Goal: Task Accomplishment & Management: Manage account settings

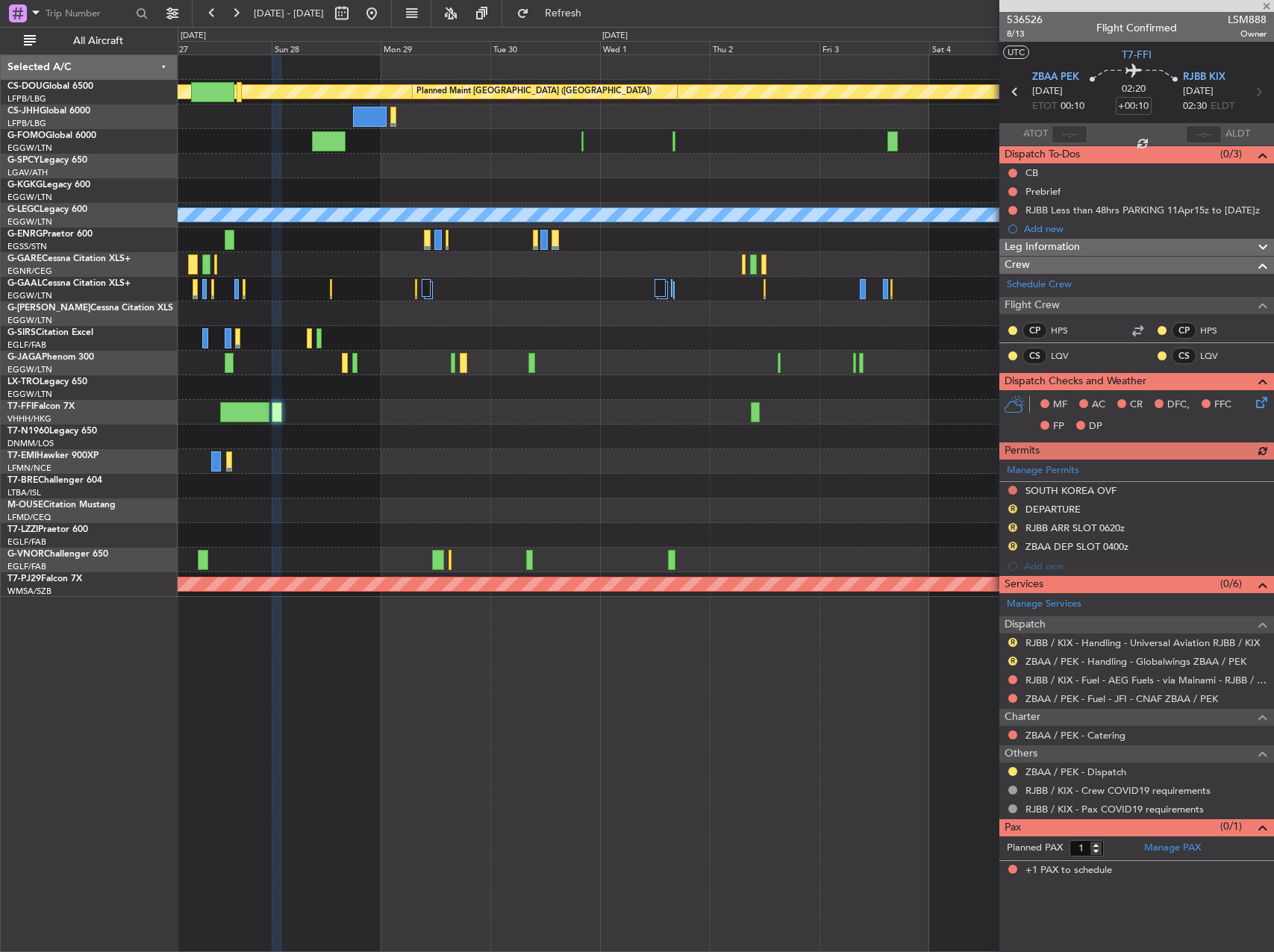
click at [392, 15] on fb-range-datepicker "[DATE] - [DATE]" at bounding box center [292, 14] width 200 height 27
click at [383, 10] on button at bounding box center [371, 14] width 23 height 23
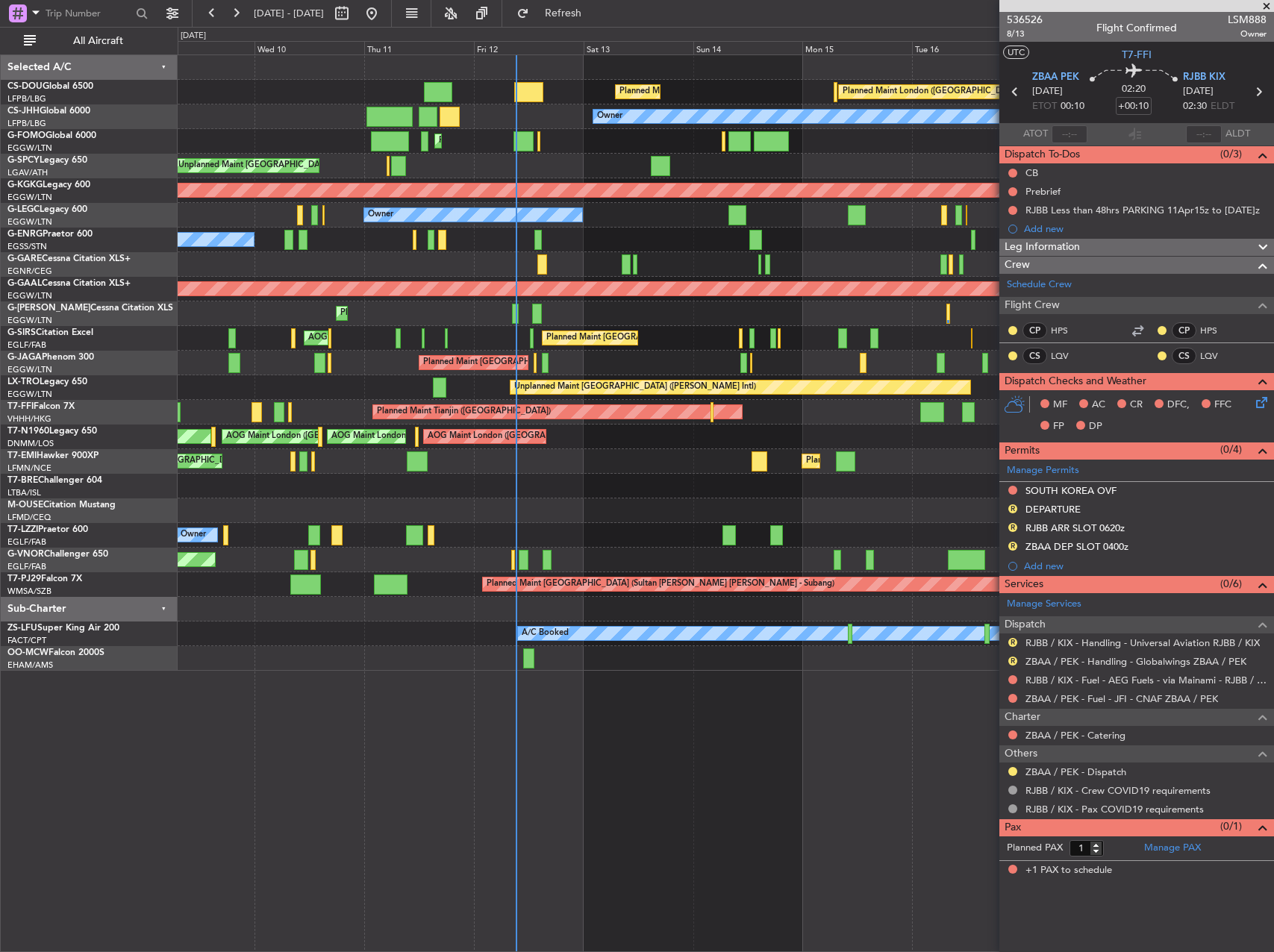
click at [481, 498] on div "Planned Maint London ([GEOGRAPHIC_DATA]) Planned Maint [GEOGRAPHIC_DATA] ([GEOG…" at bounding box center [725, 362] width 1095 height 616
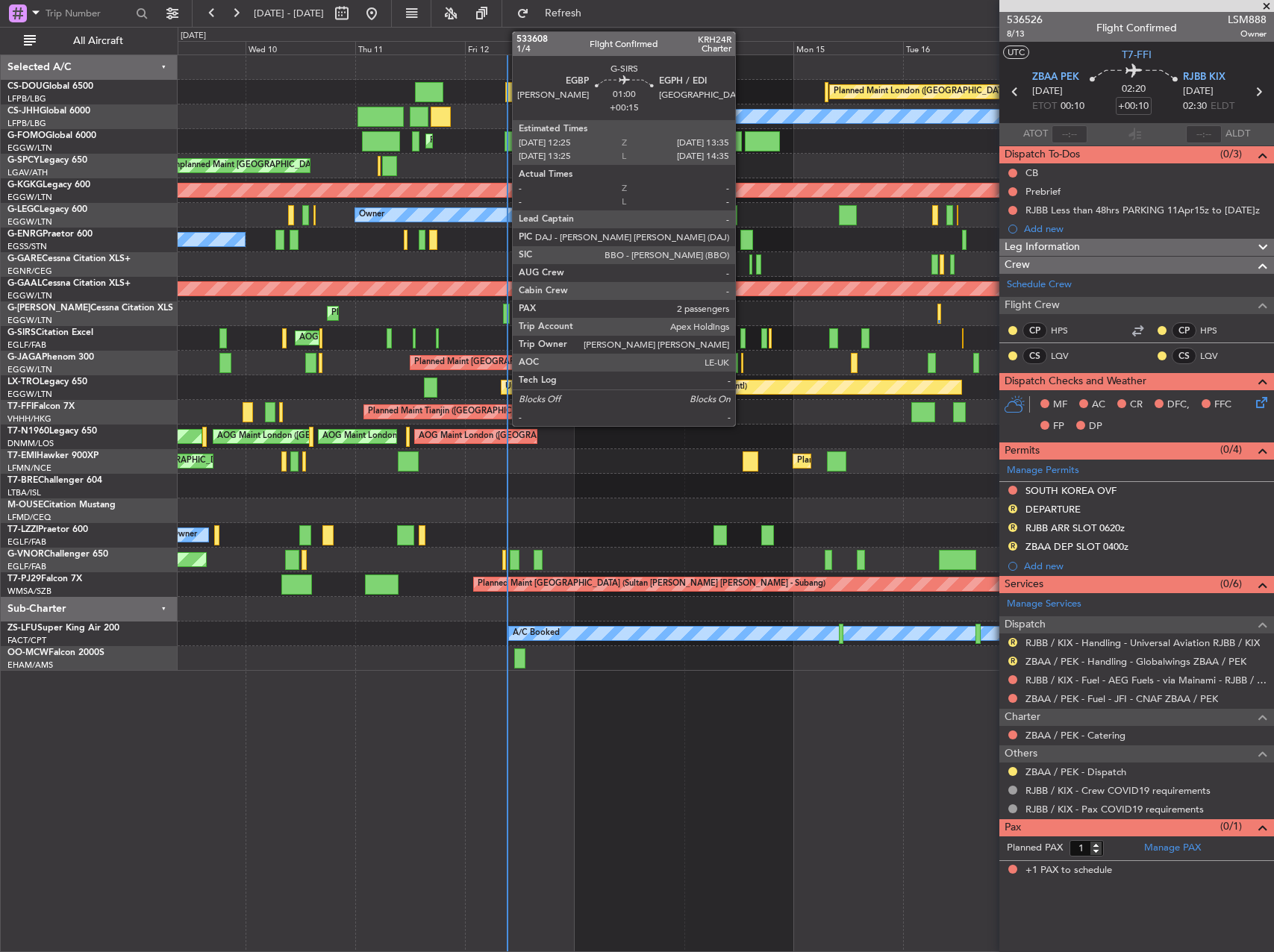
click at [742, 339] on div at bounding box center [743, 338] width 6 height 20
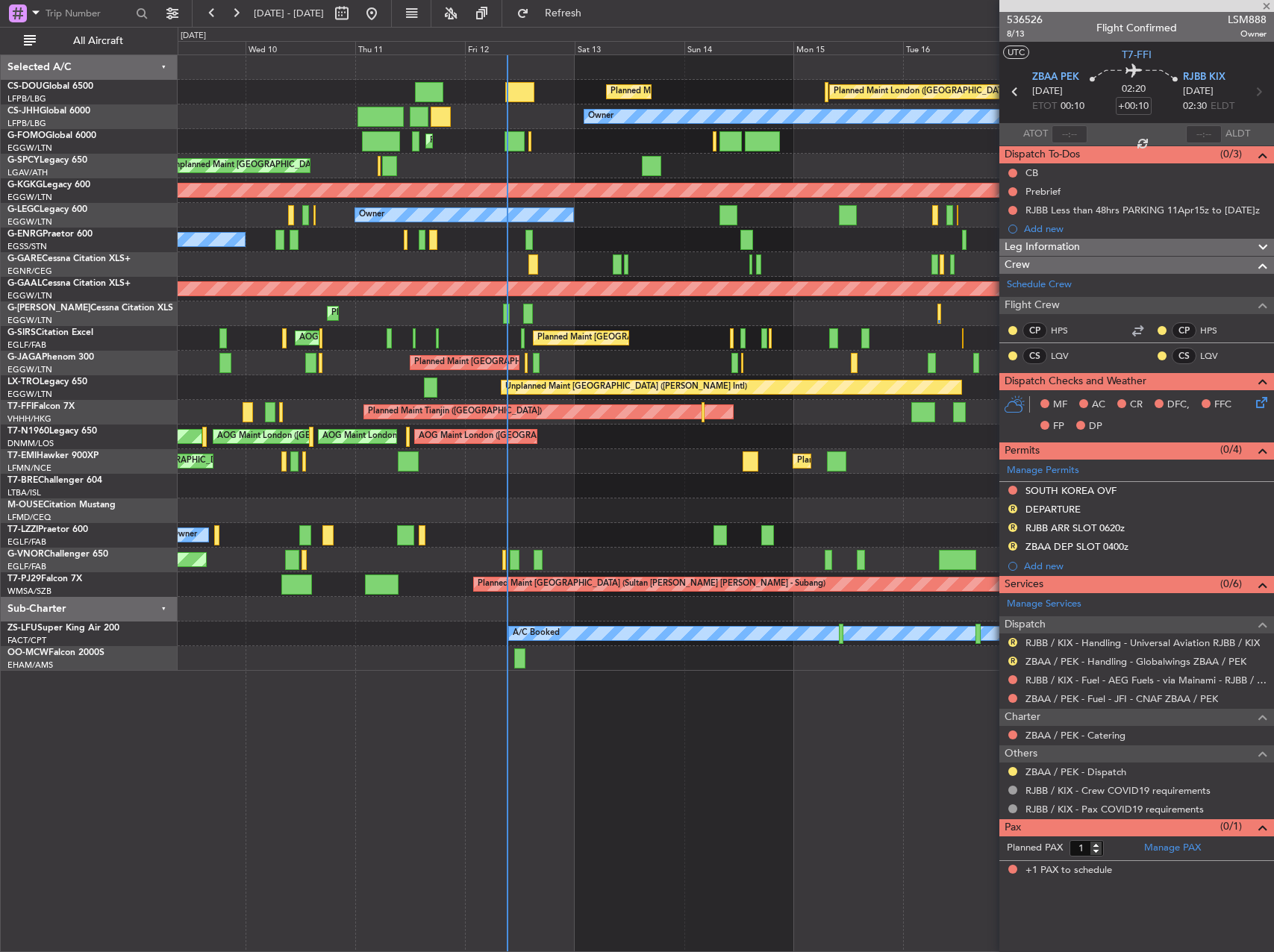
type input "+00:15"
type input "2"
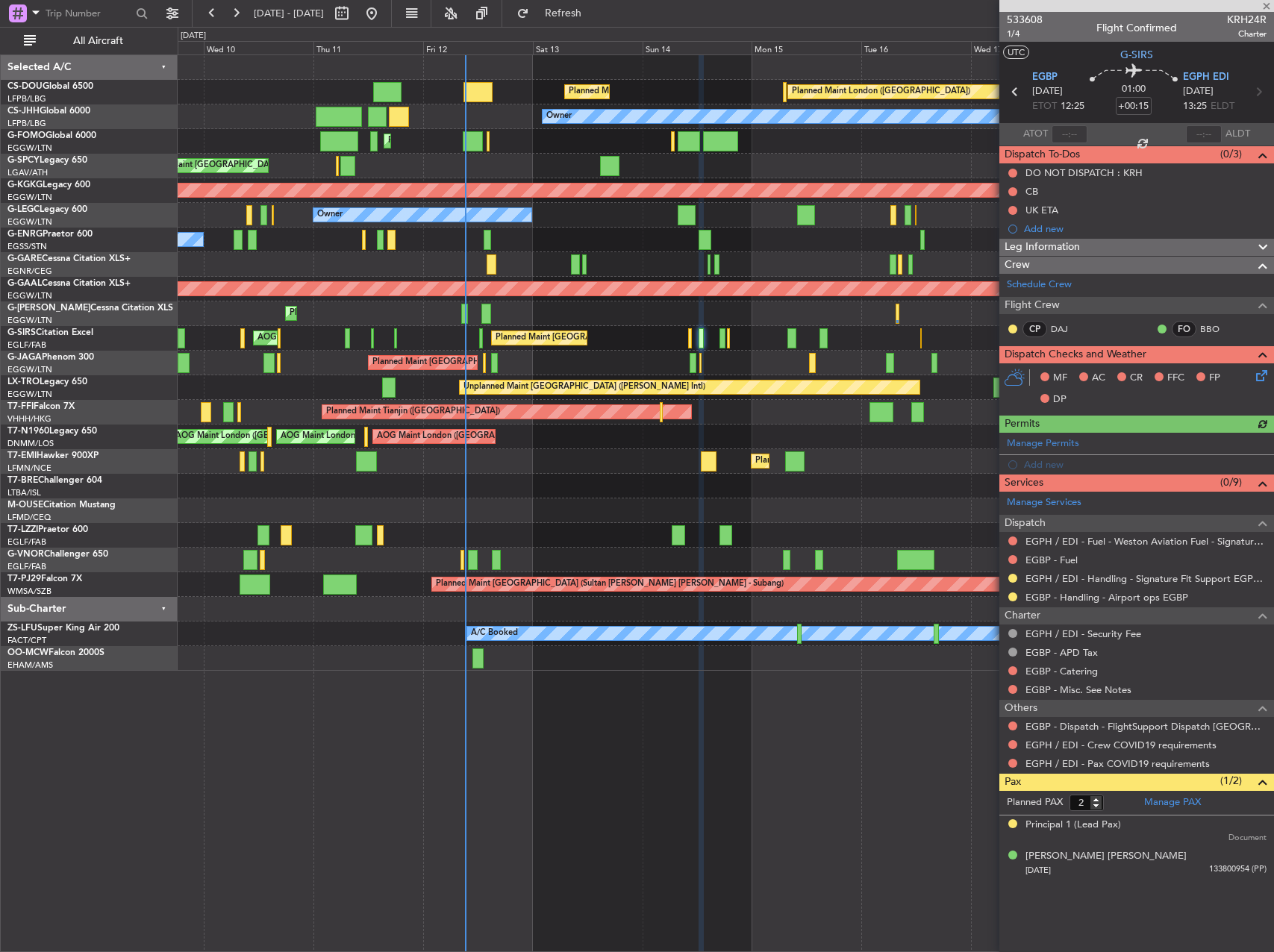
click at [536, 360] on div "Planned Maint London ([GEOGRAPHIC_DATA]) Planned Maint [GEOGRAPHIC_DATA] ([GEOG…" at bounding box center [725, 362] width 1095 height 616
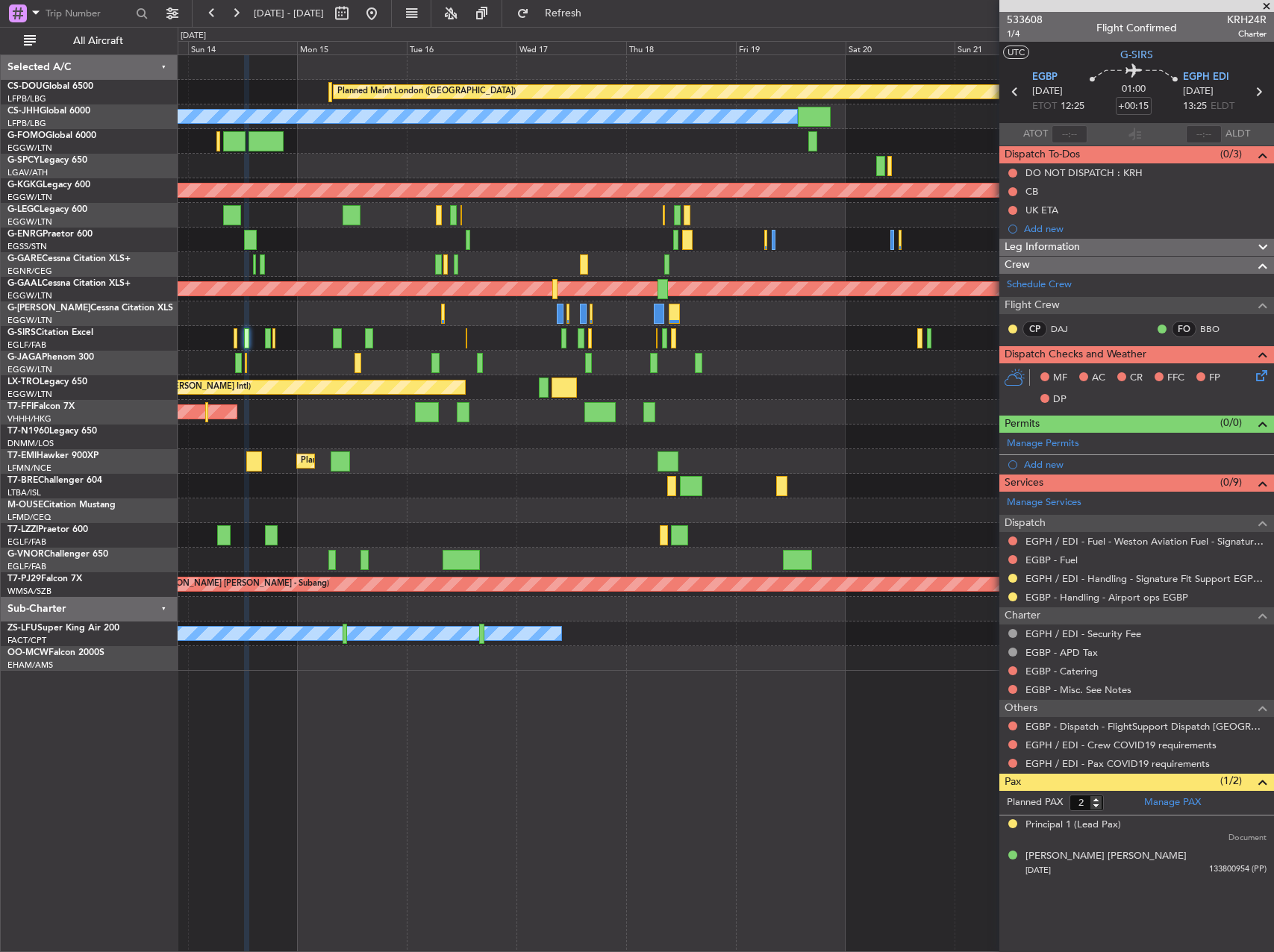
click at [325, 452] on div "Planned Maint London ([GEOGRAPHIC_DATA]) Planned Maint [GEOGRAPHIC_DATA] ([GEOG…" at bounding box center [725, 362] width 1095 height 616
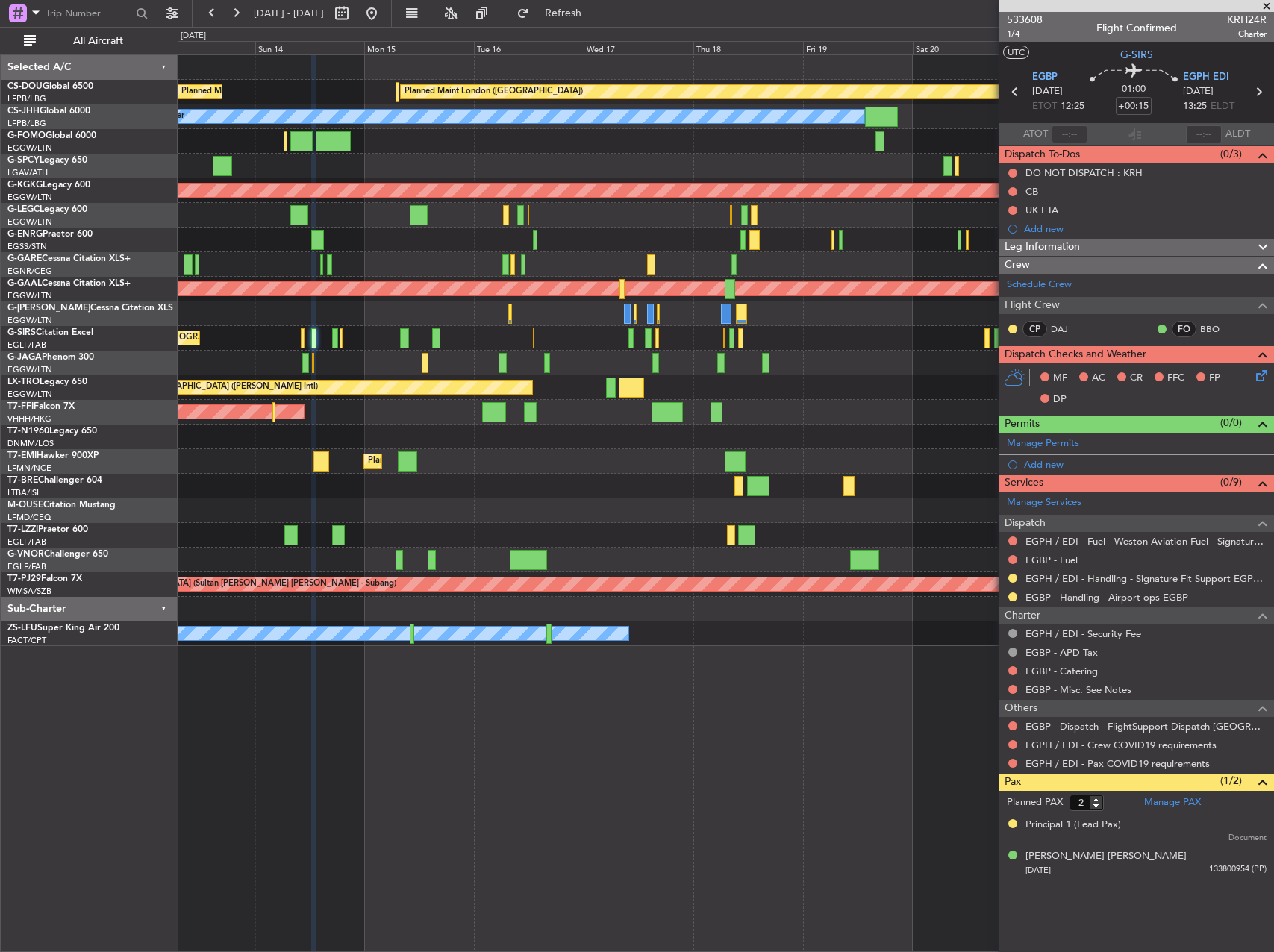
click at [487, 232] on div at bounding box center [725, 239] width 1095 height 24
click at [516, 217] on div "Planned Maint [GEOGRAPHIC_DATA] ([GEOGRAPHIC_DATA]) Owner A/C Unavailable [GEOG…" at bounding box center [725, 215] width 1095 height 24
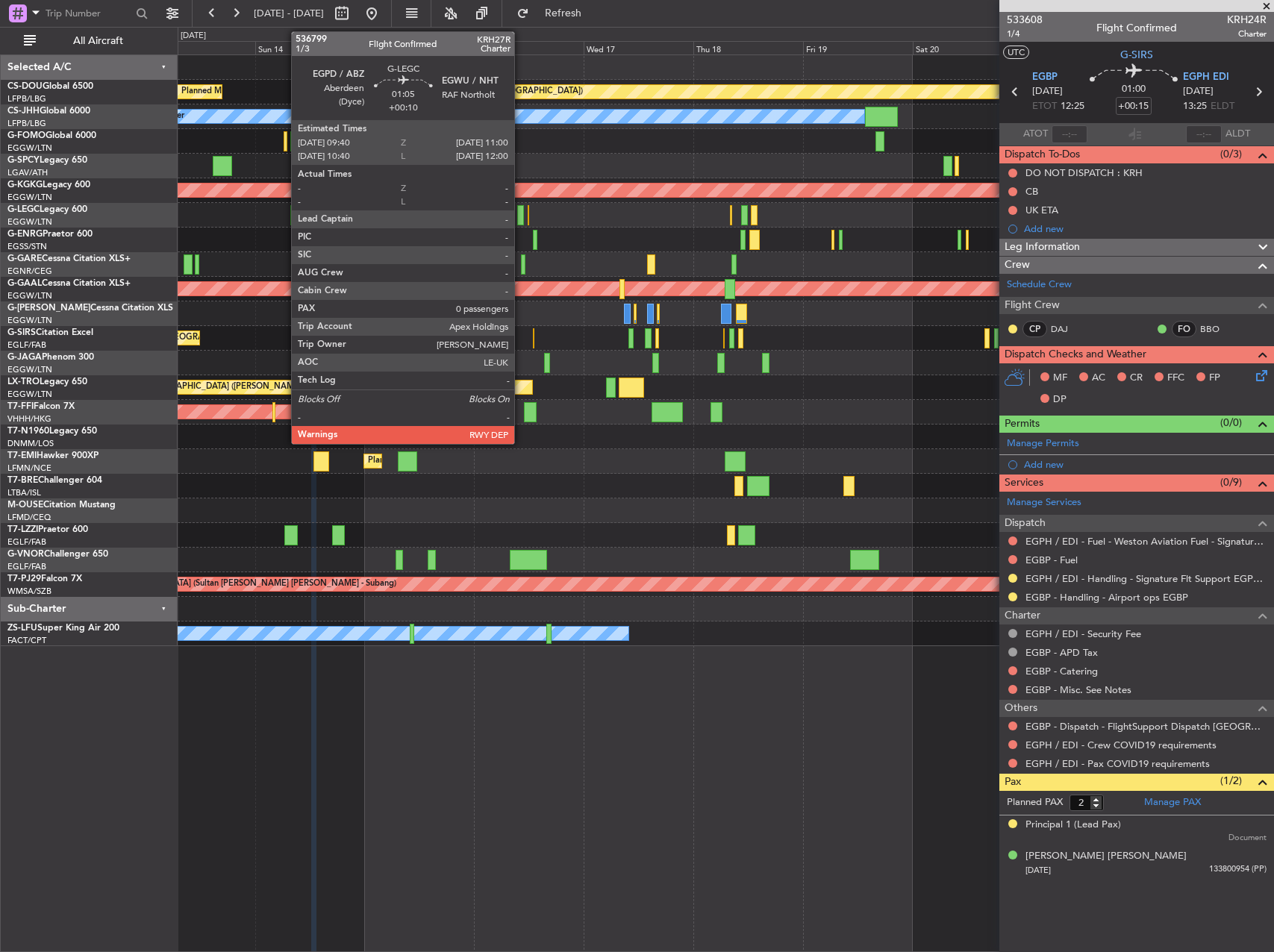
click at [521, 219] on div at bounding box center [520, 215] width 6 height 20
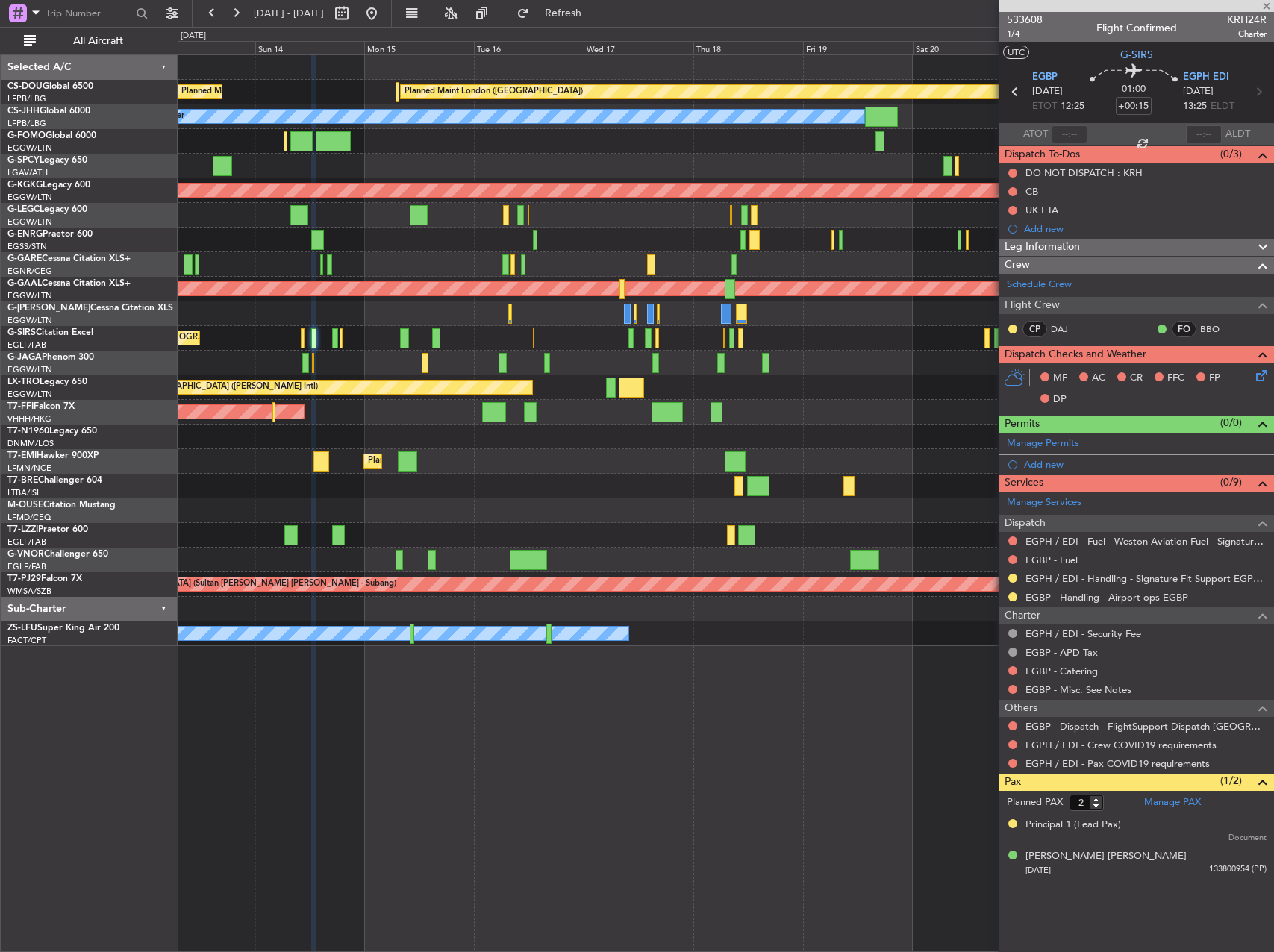
type input "+00:10"
type input "0"
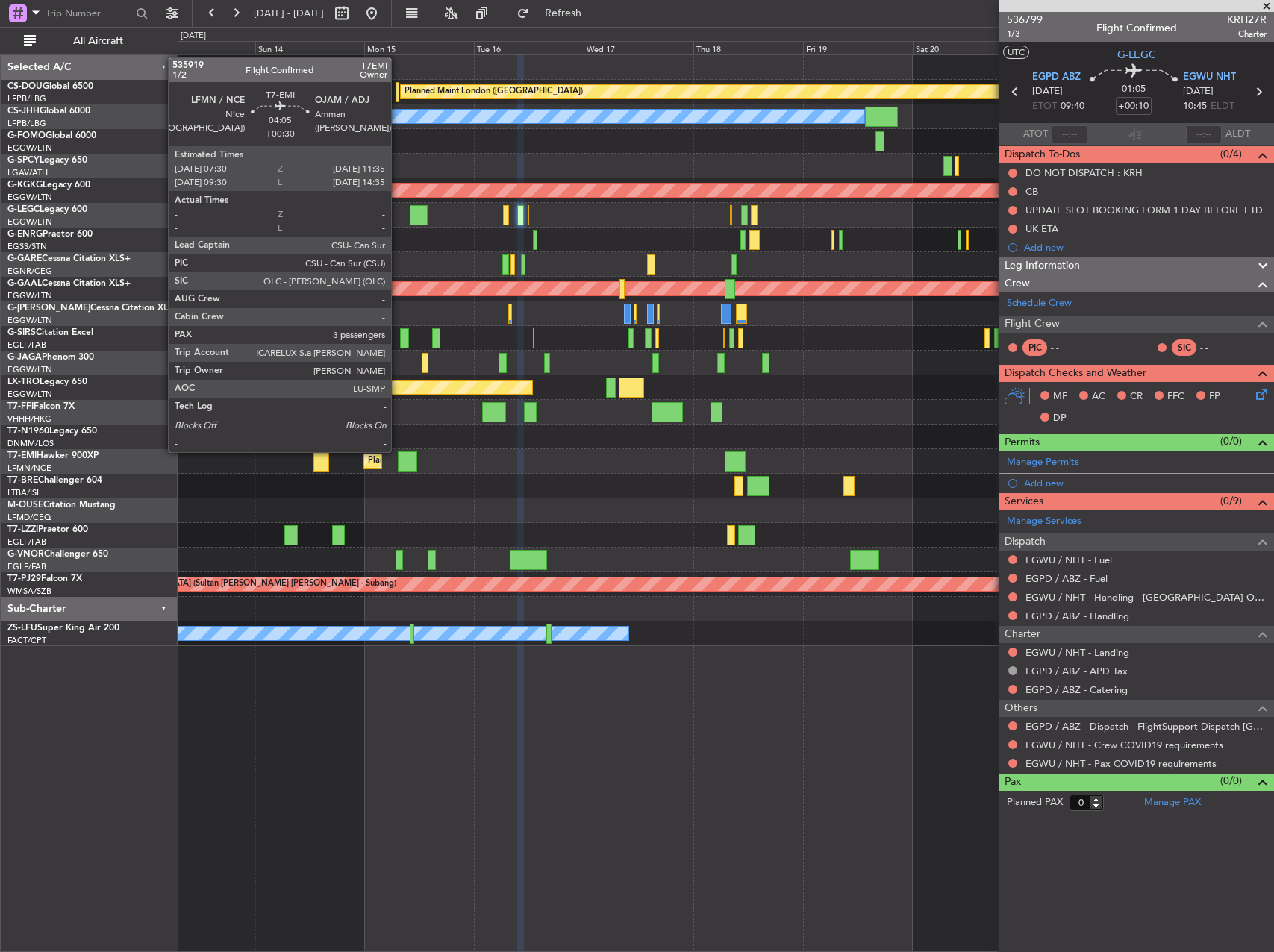
click at [416, 453] on div "Planned Maint [GEOGRAPHIC_DATA]" at bounding box center [725, 461] width 1095 height 24
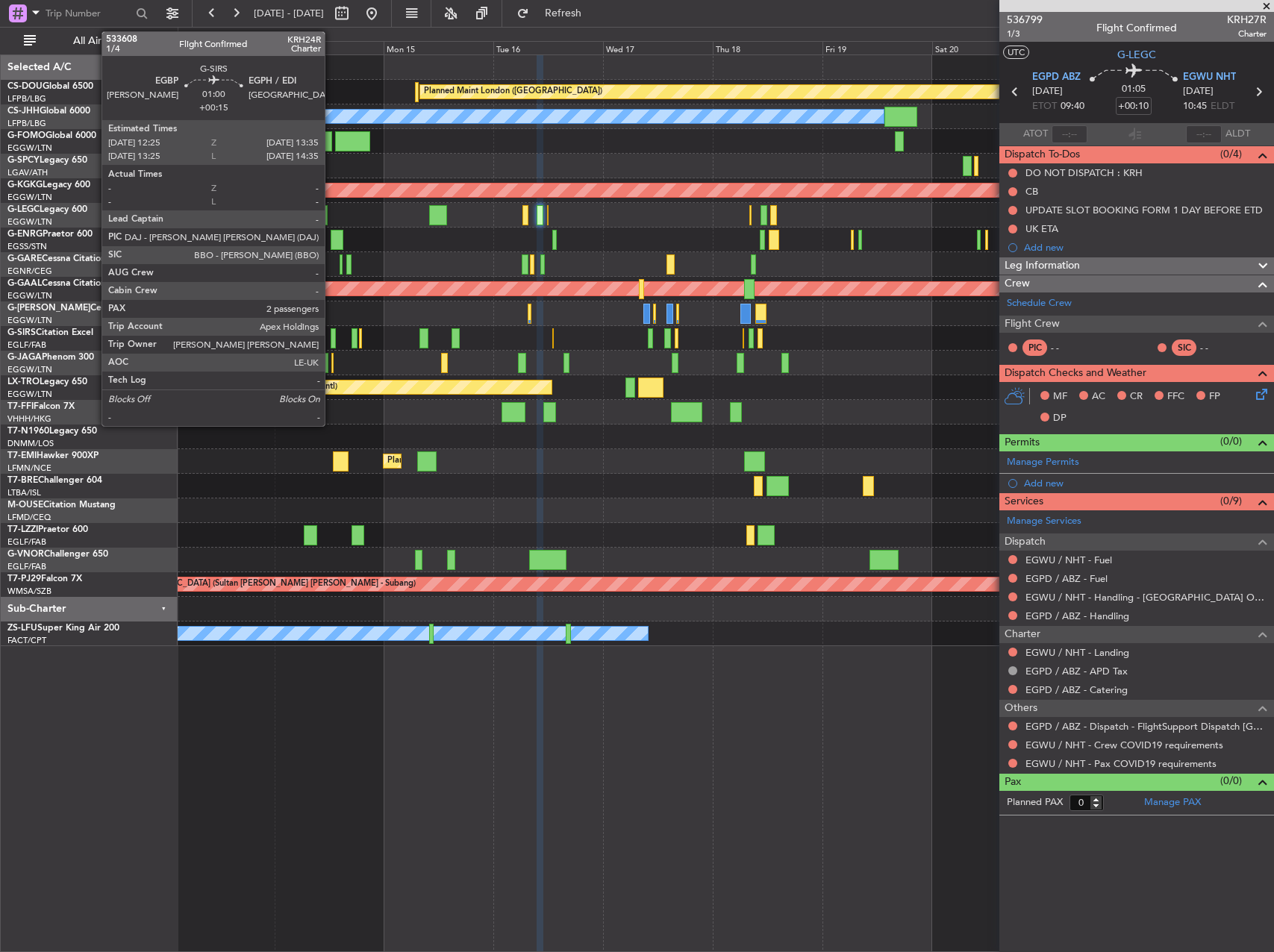
click at [331, 343] on div at bounding box center [334, 338] width 6 height 20
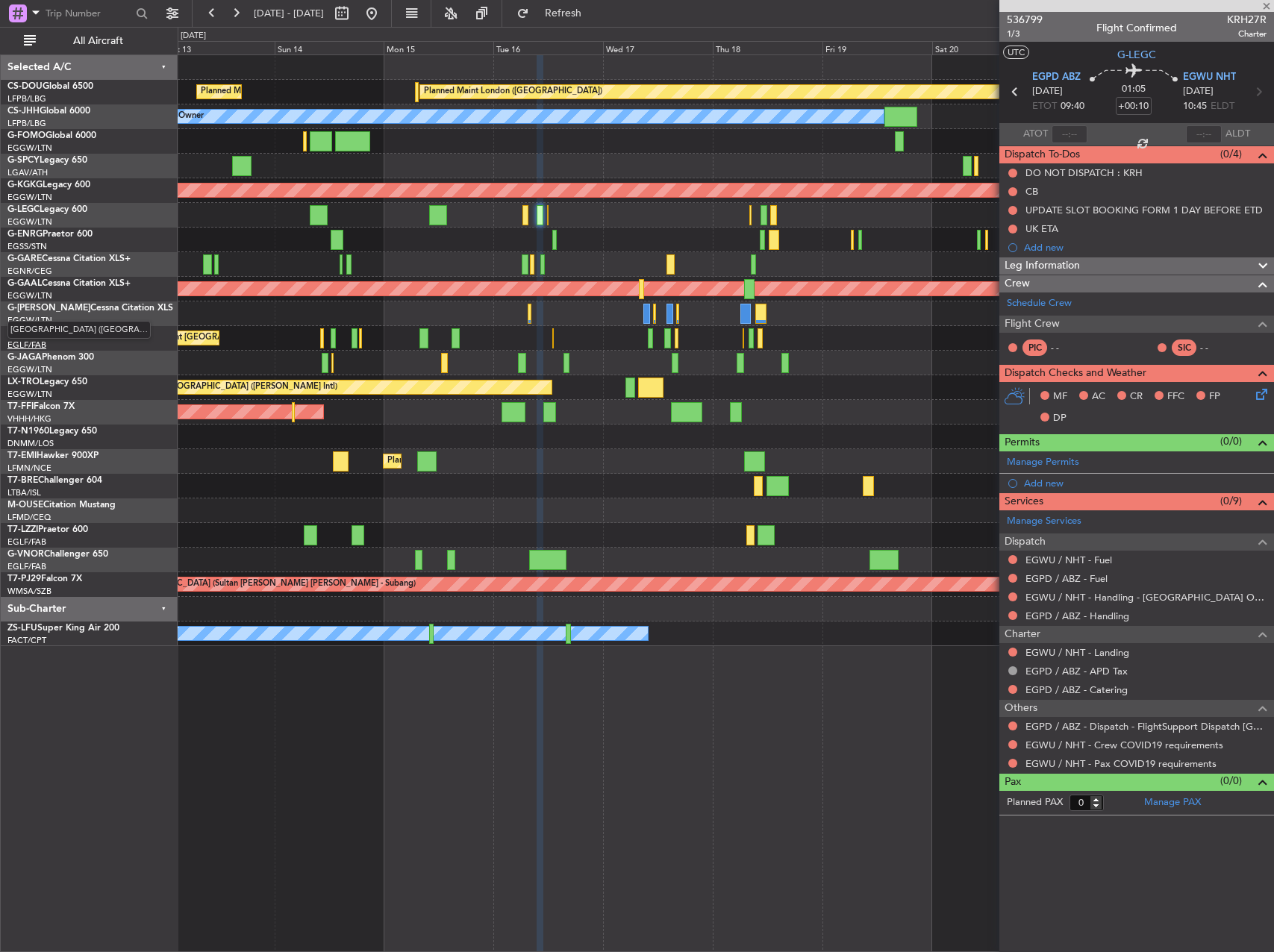
type input "+00:15"
type input "2"
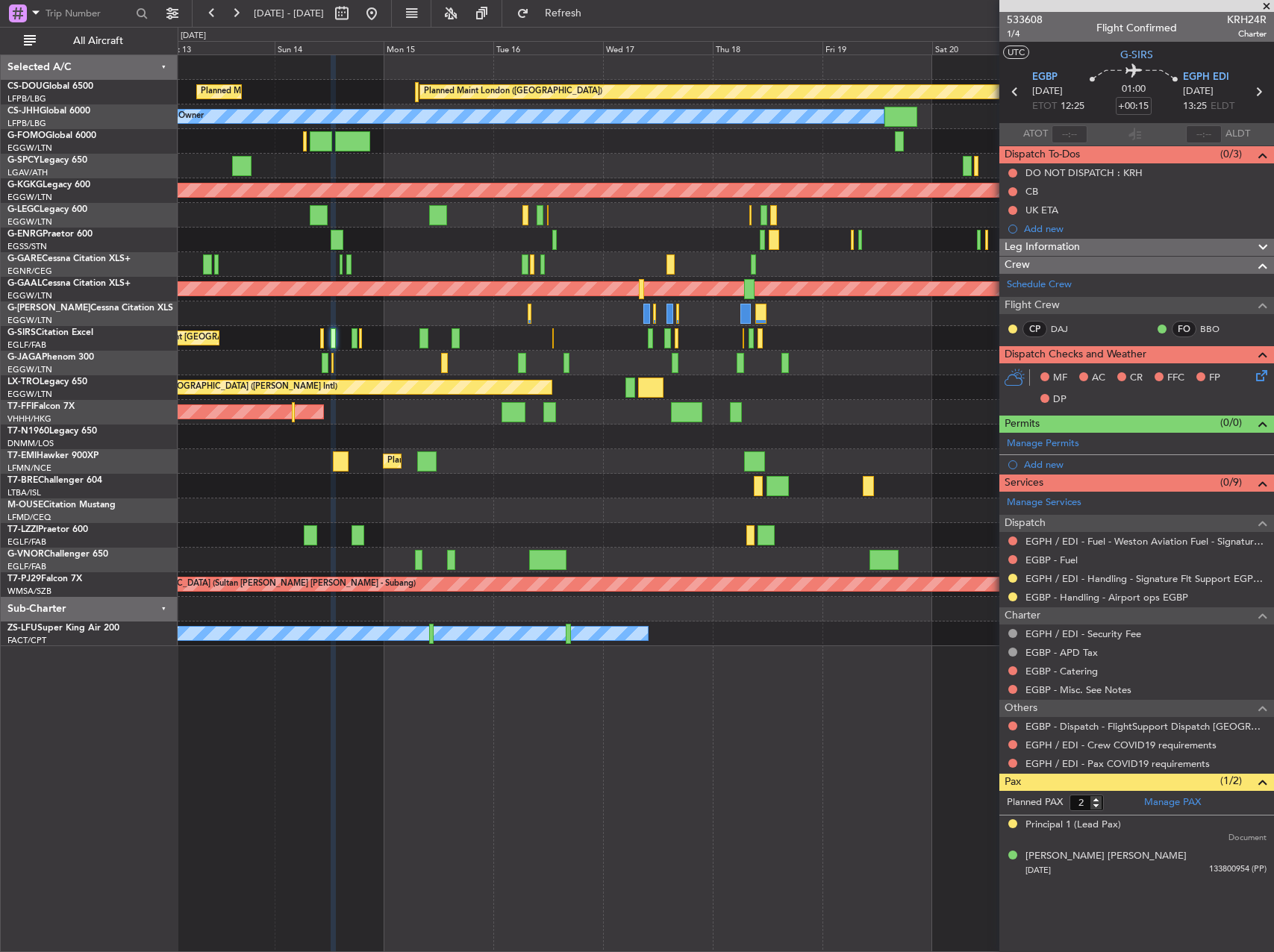
click at [325, 339] on div "Planned Maint [GEOGRAPHIC_DATA] ([GEOGRAPHIC_DATA]) AOG Maint [PERSON_NAME]" at bounding box center [725, 338] width 1095 height 24
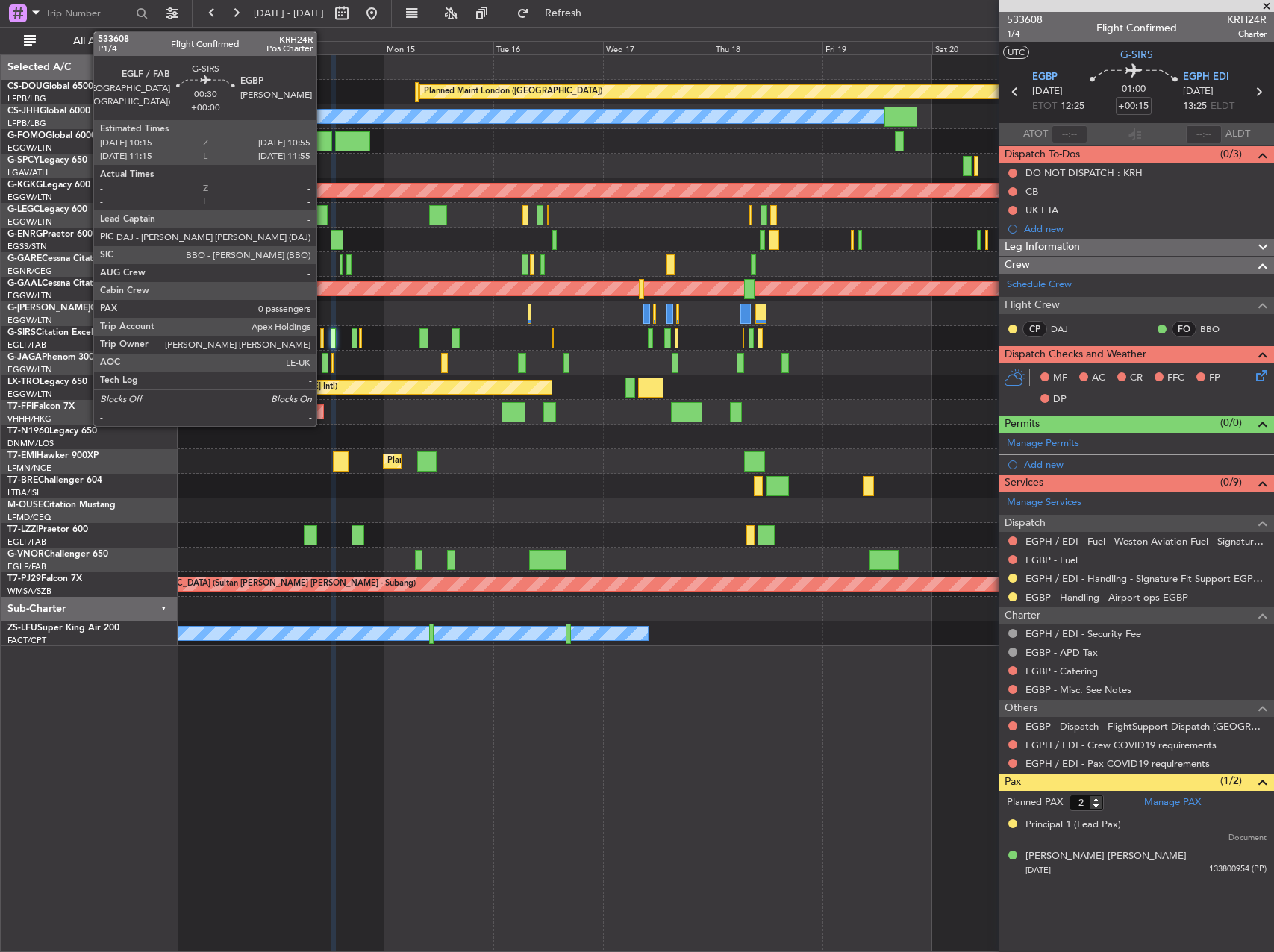
click at [323, 336] on div at bounding box center [322, 338] width 4 height 20
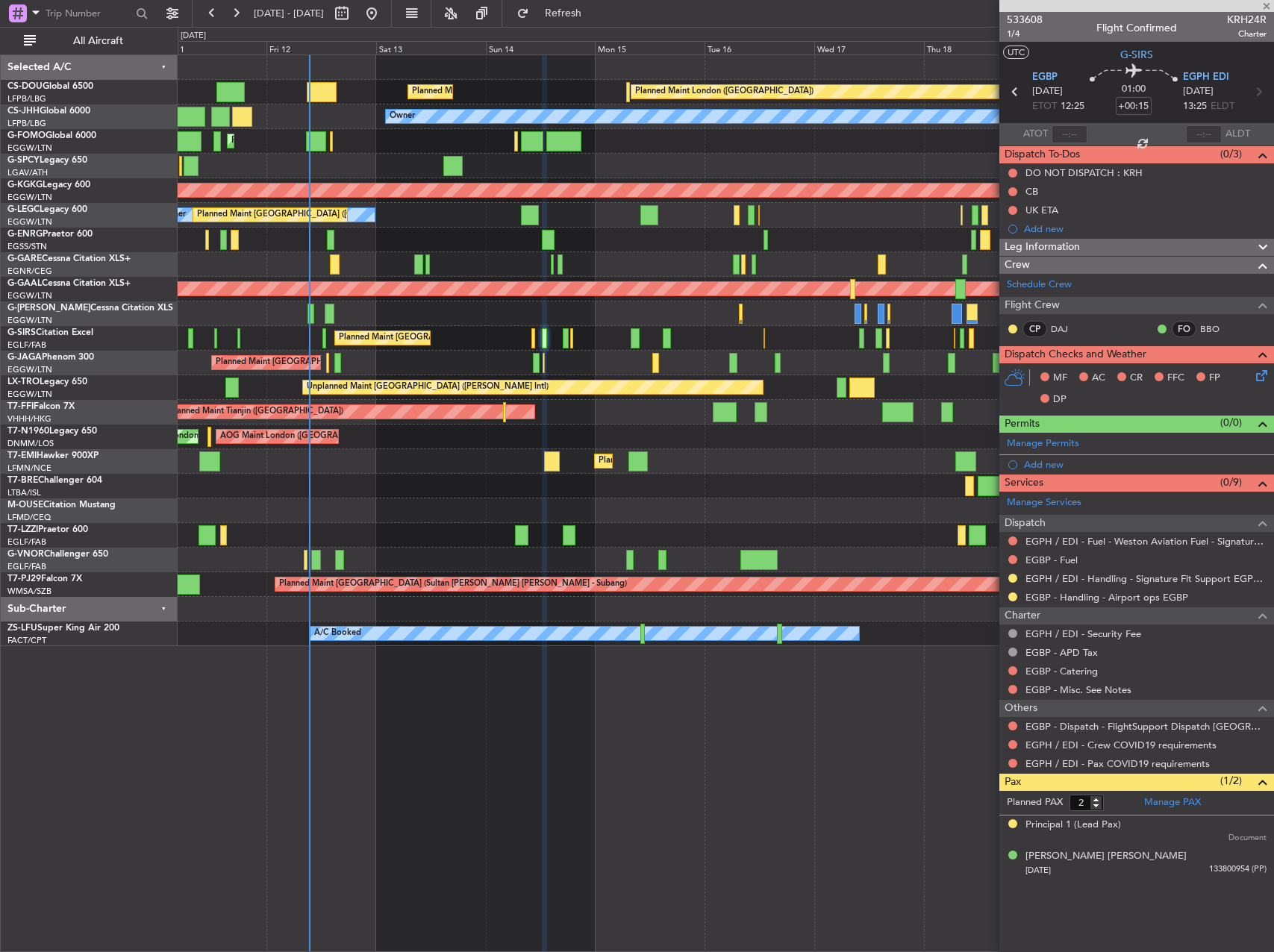
click at [456, 355] on div "Planned Maint London ([GEOGRAPHIC_DATA]) Planned Maint [GEOGRAPHIC_DATA] ([GEOG…" at bounding box center [725, 351] width 1095 height 591
type input "0"
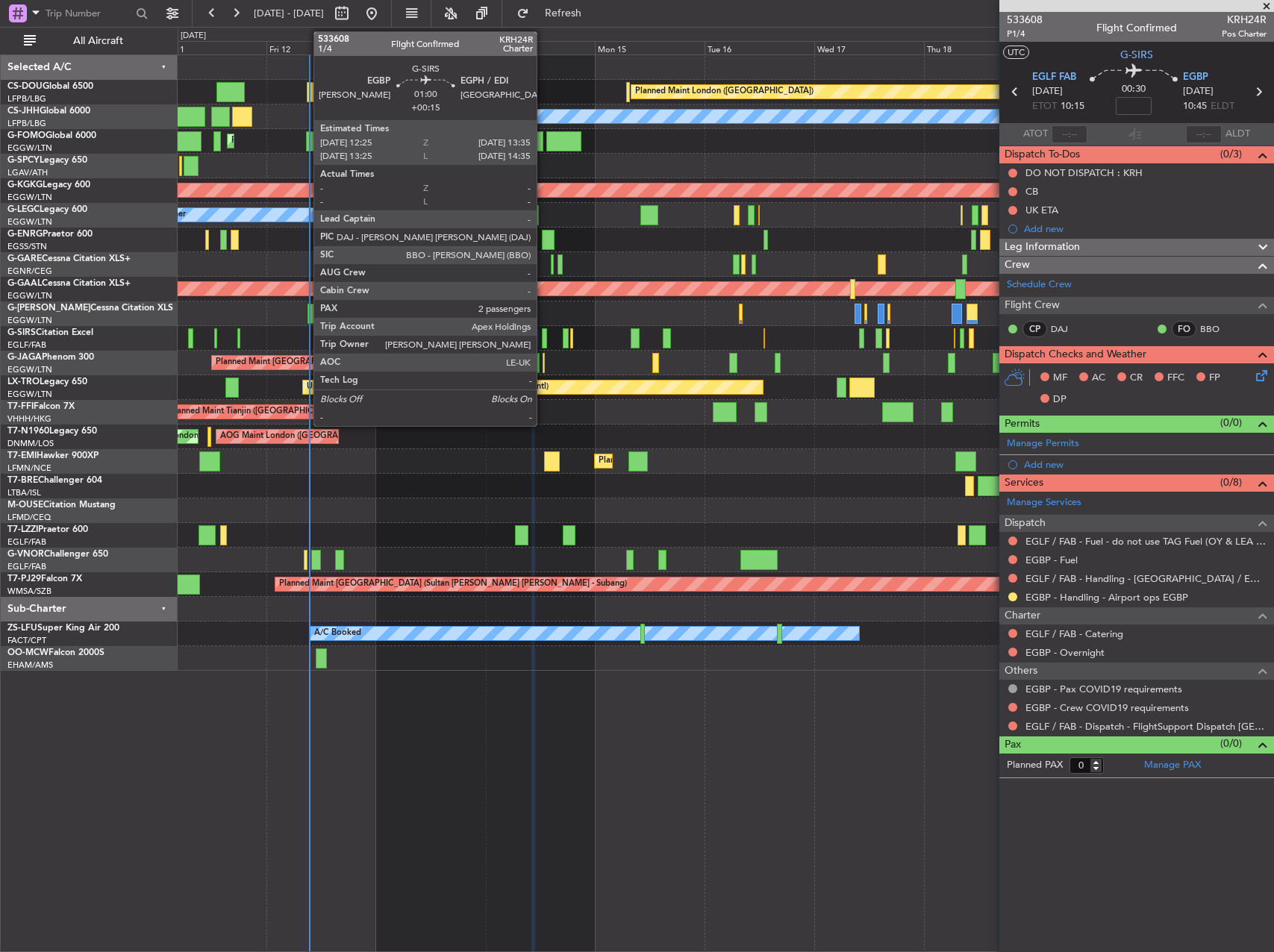
click at [544, 331] on div at bounding box center [545, 338] width 6 height 20
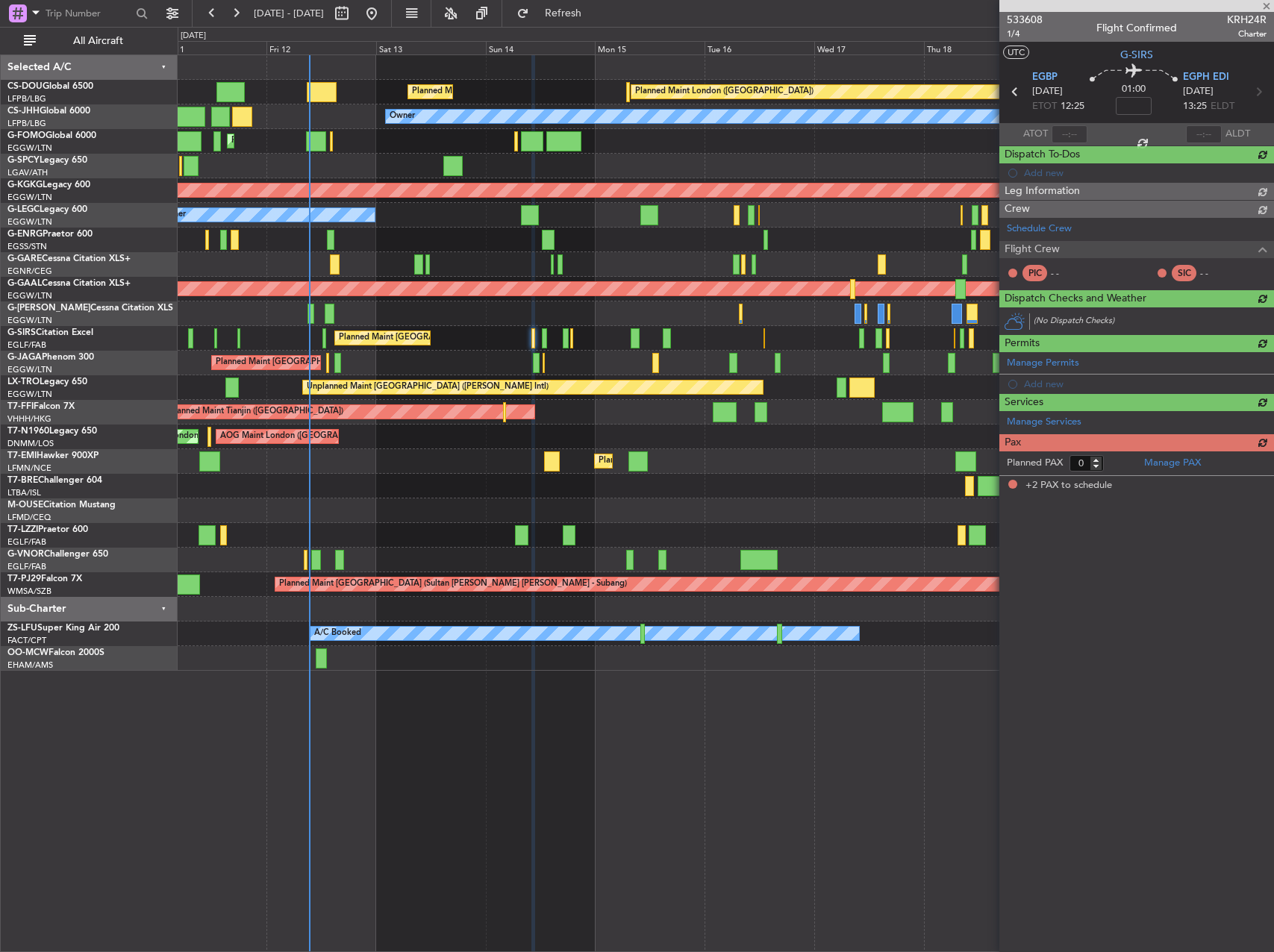
type input "+00:15"
type input "2"
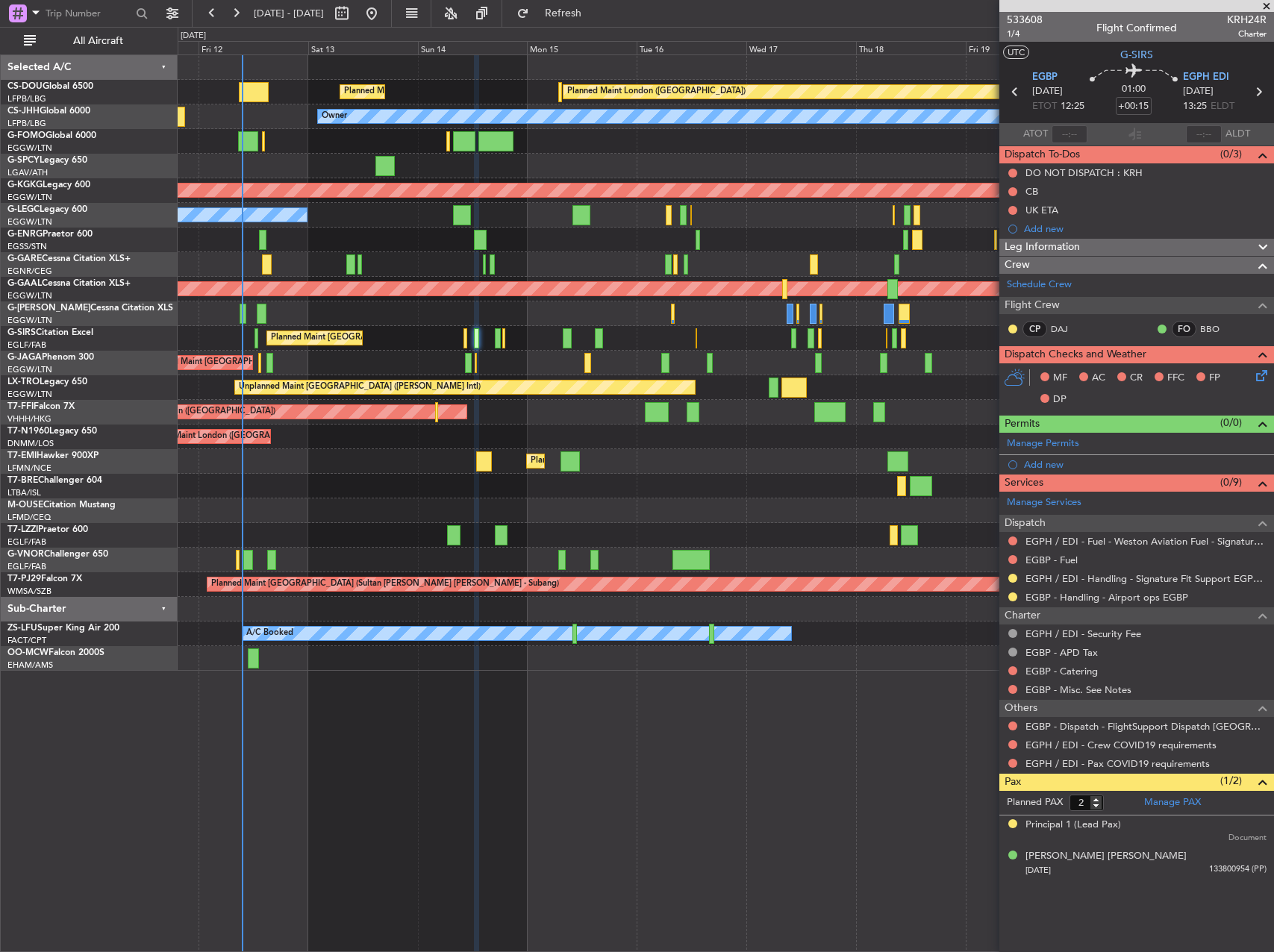
click at [353, 490] on div at bounding box center [725, 486] width 1095 height 24
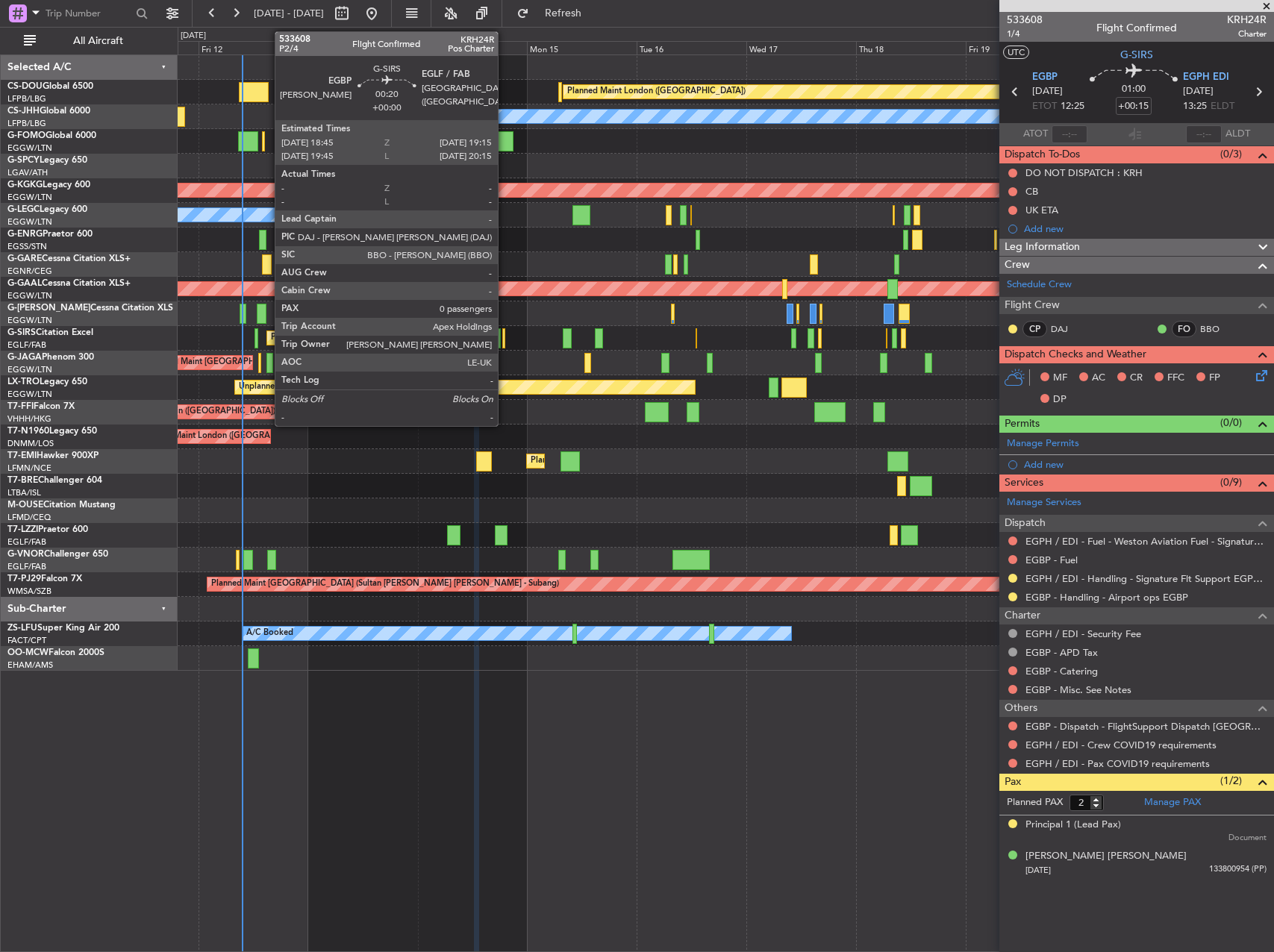
click at [505, 334] on div at bounding box center [503, 338] width 3 height 20
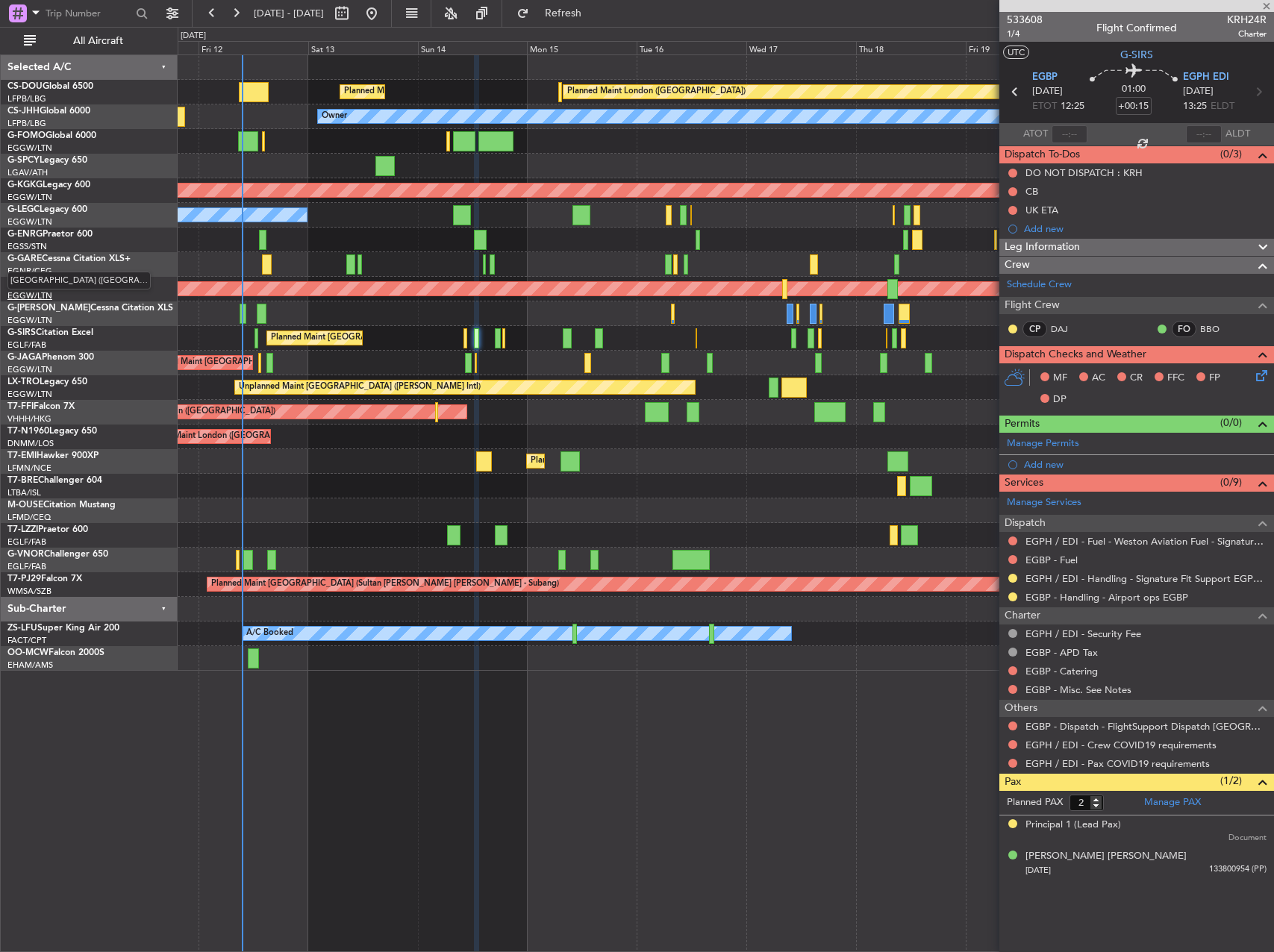
type input "0"
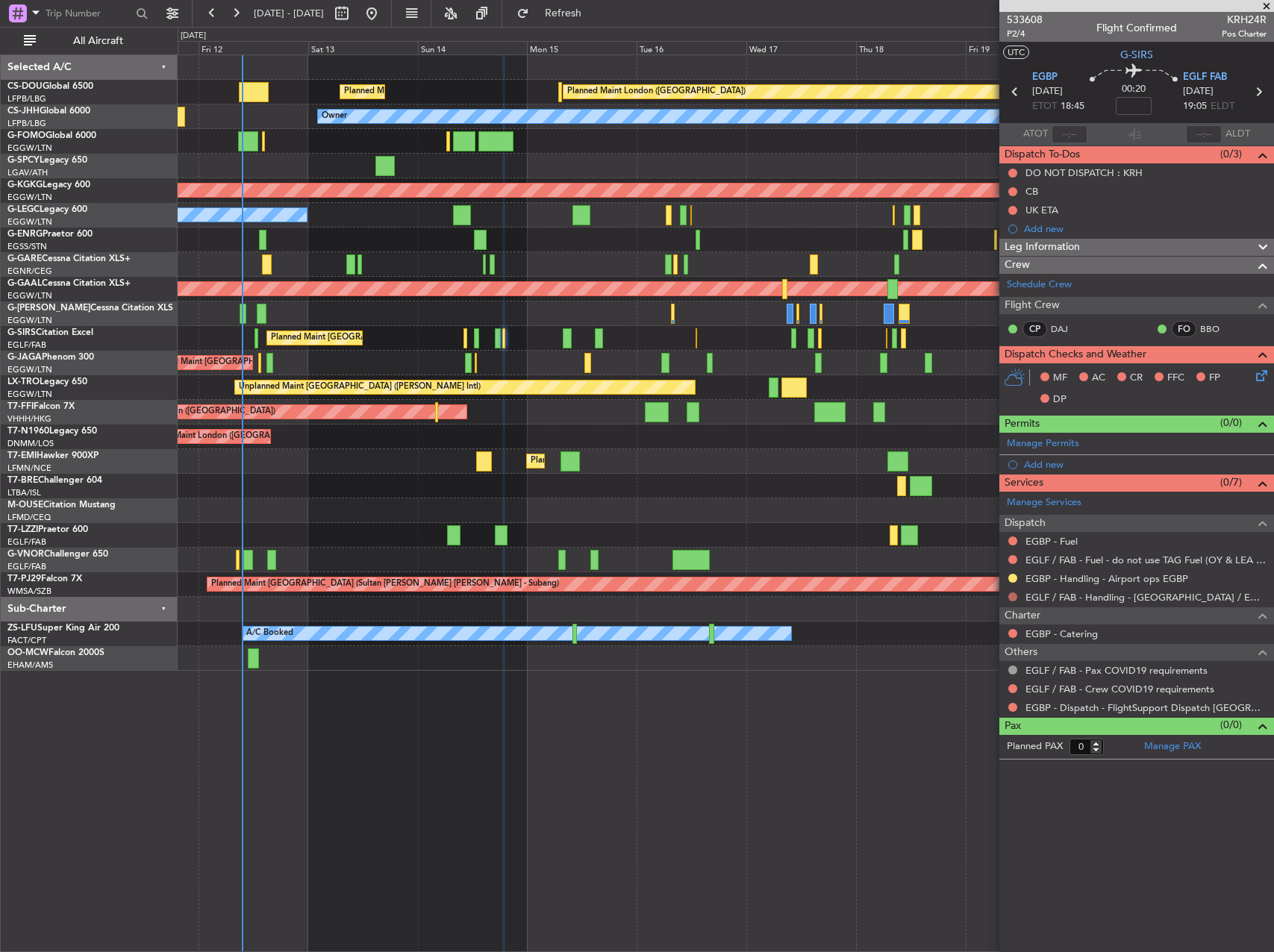
click at [1010, 592] on button at bounding box center [1013, 597] width 9 height 9
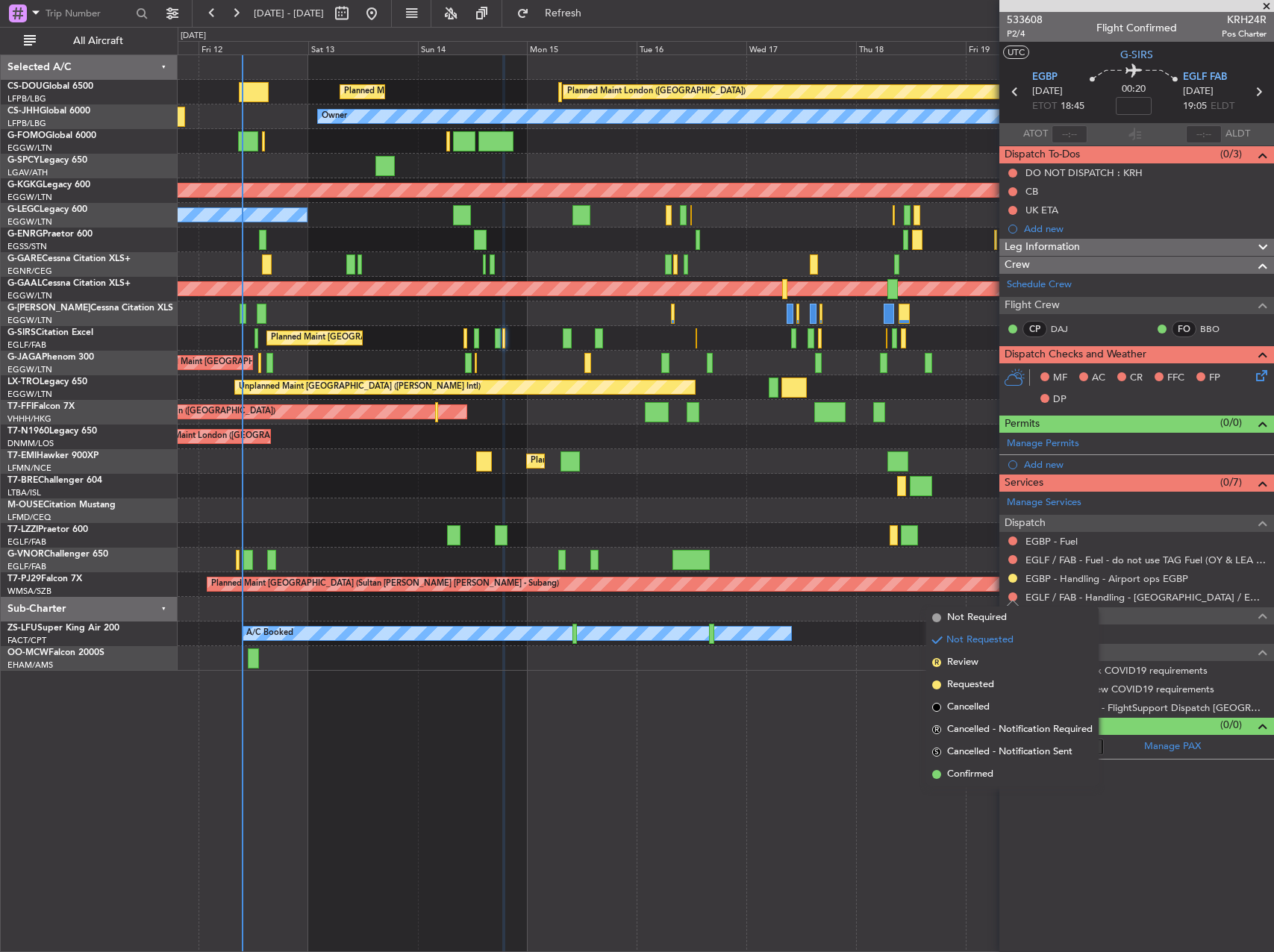
drag, startPoint x: 967, startPoint y: 770, endPoint x: 992, endPoint y: 734, distance: 43.8
click at [967, 771] on span "Confirmed" at bounding box center [969, 774] width 46 height 15
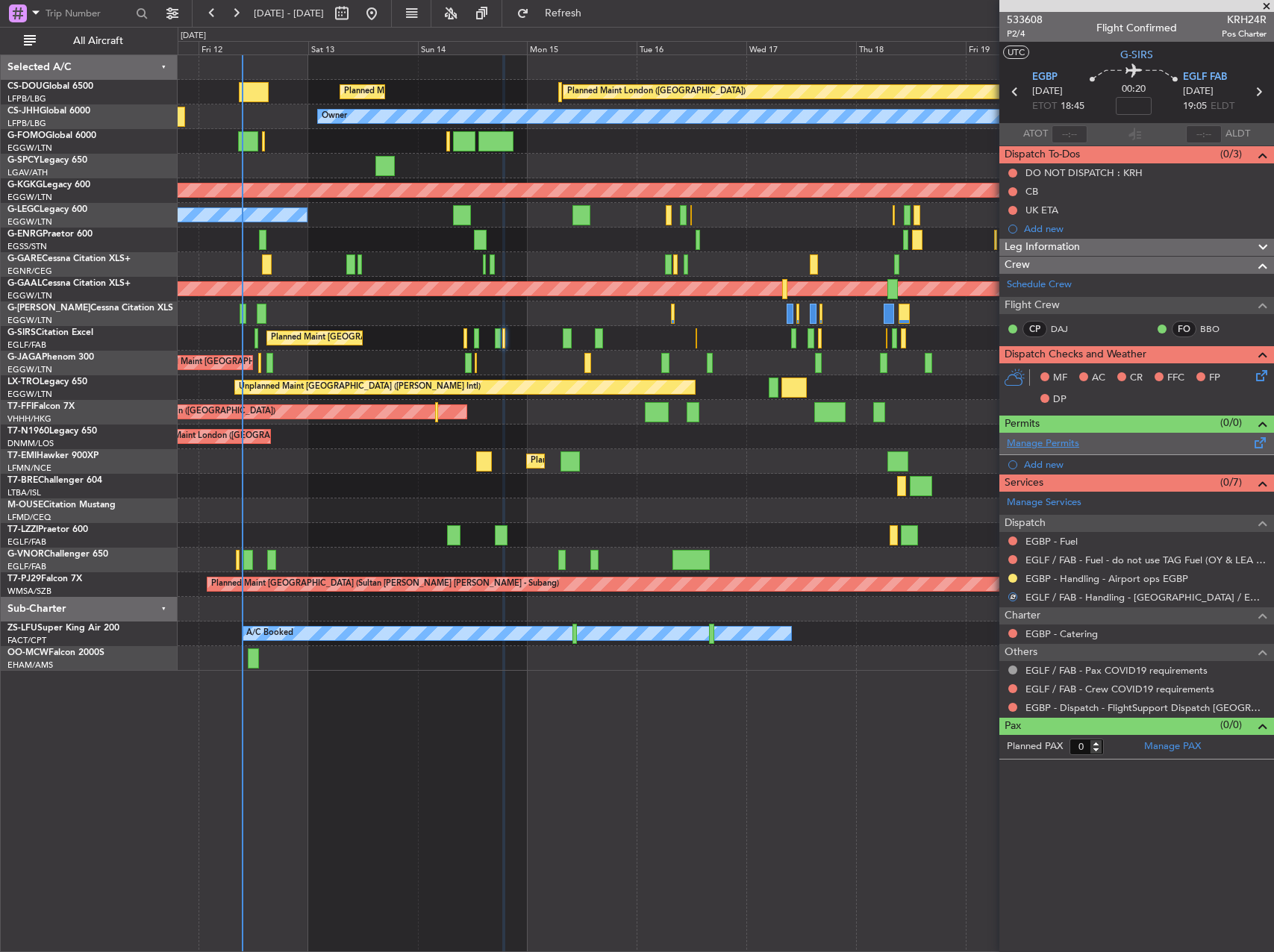
click at [1068, 440] on link "Manage Permits" at bounding box center [1043, 444] width 72 height 15
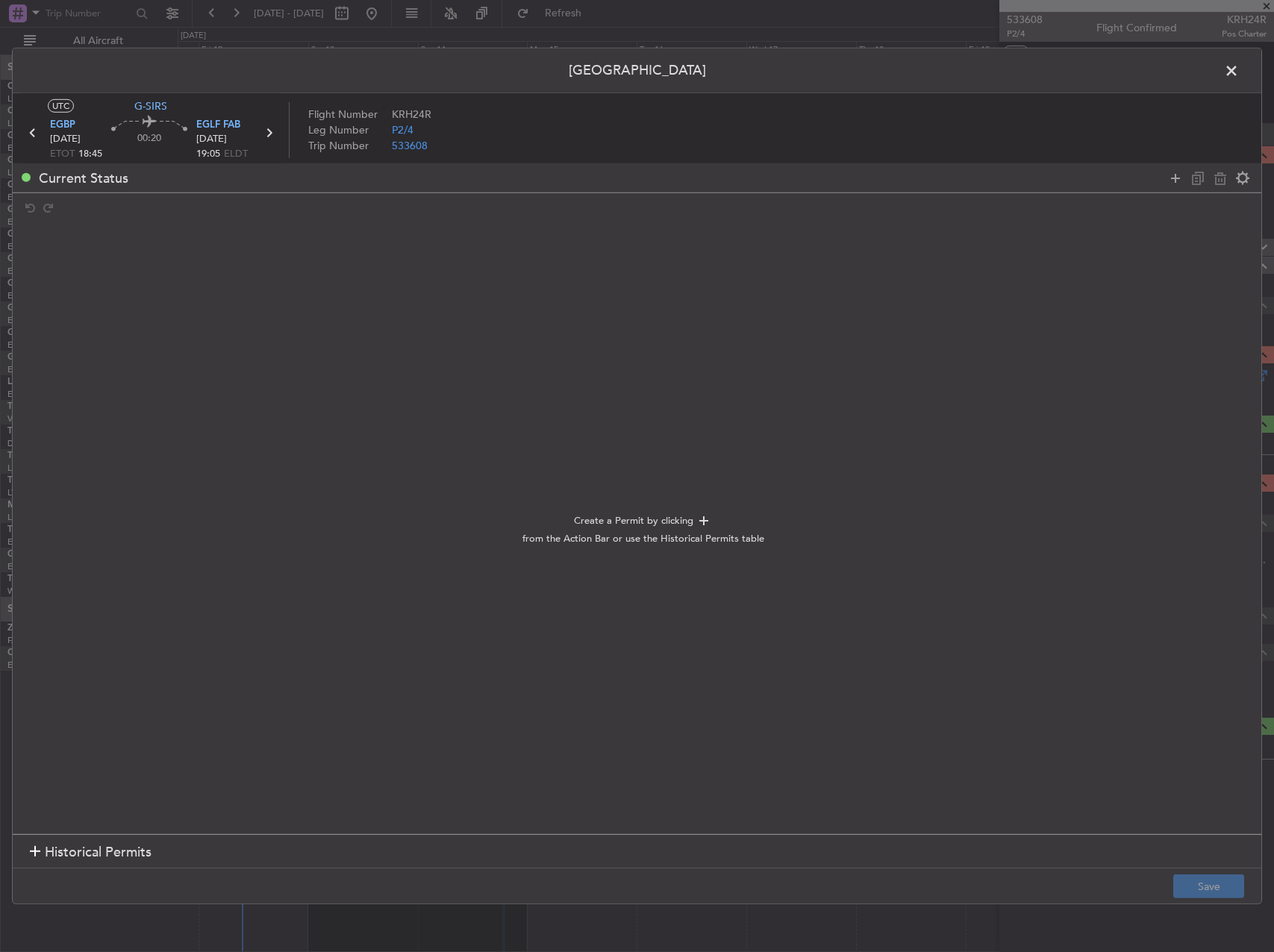
click at [1239, 78] on span at bounding box center [1239, 74] width 0 height 30
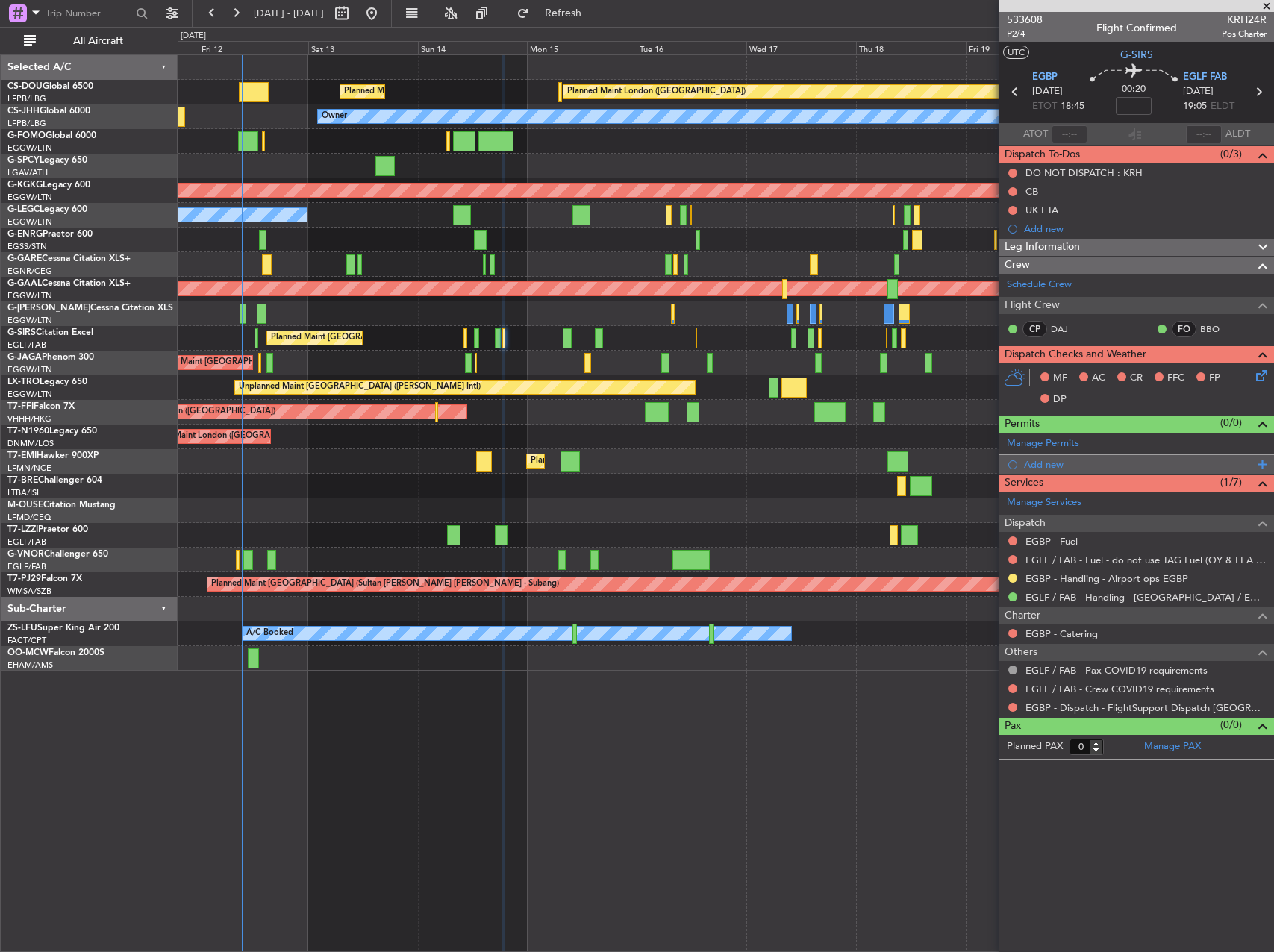
click at [1046, 470] on div "Add new" at bounding box center [1136, 464] width 275 height 19
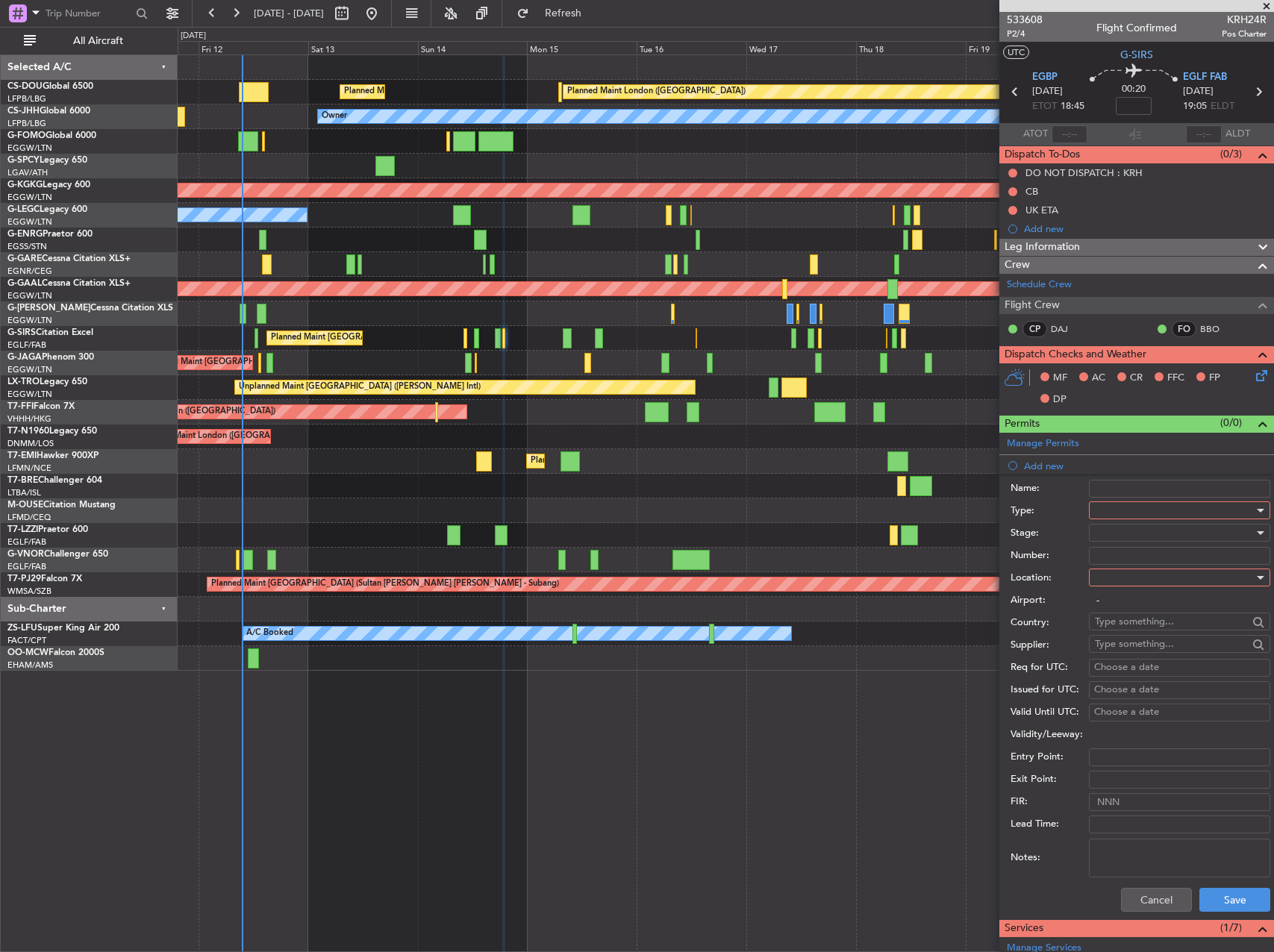
click at [1122, 510] on div at bounding box center [1174, 510] width 159 height 23
click at [1133, 584] on span "PPR" at bounding box center [1174, 584] width 157 height 23
click at [1130, 552] on input "Number:" at bounding box center [1179, 556] width 181 height 18
paste input "373214"
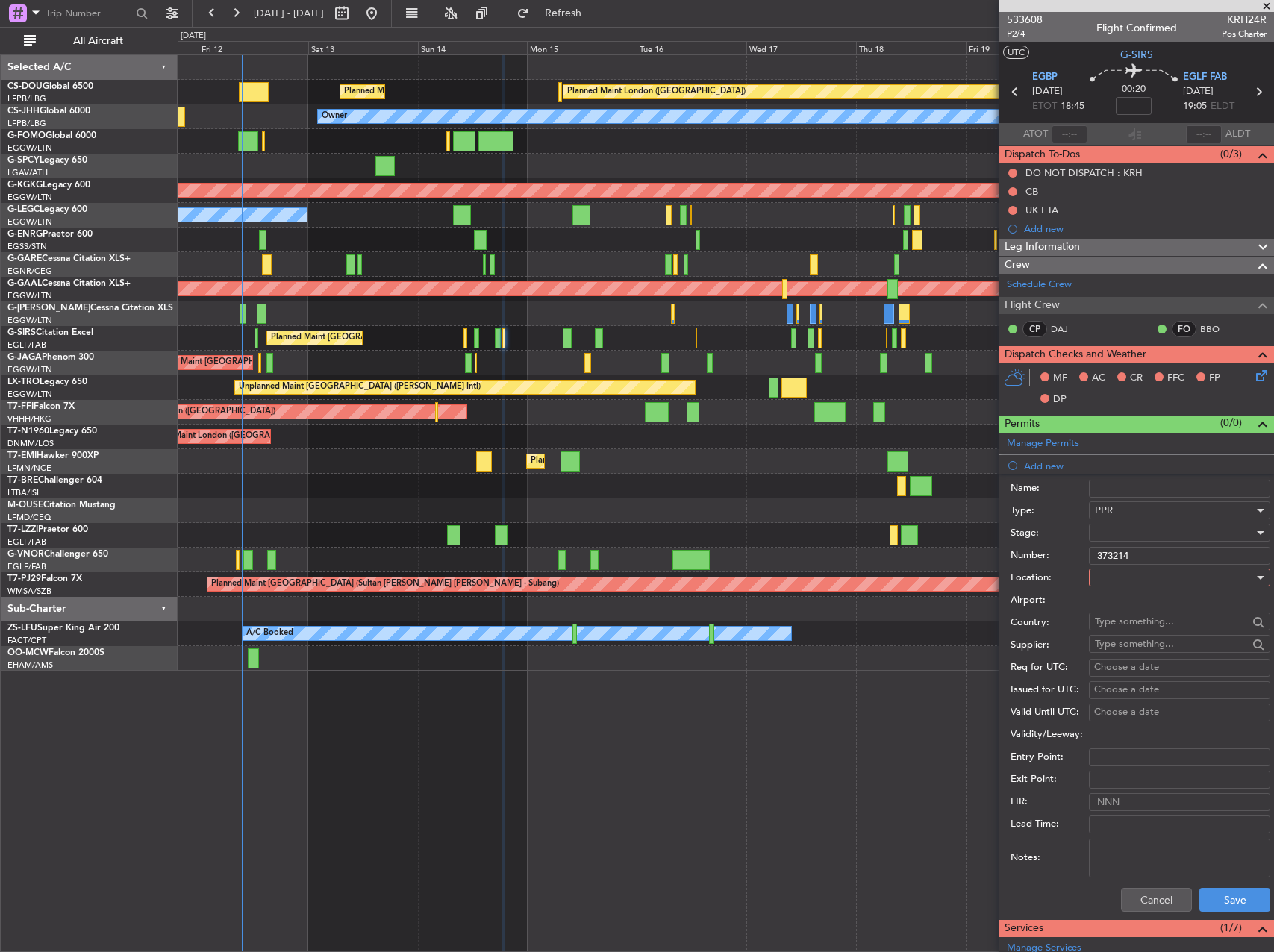
type input "373214"
click at [1134, 587] on div at bounding box center [1174, 577] width 159 height 23
click at [1133, 652] on span "Arrival" at bounding box center [1174, 653] width 157 height 23
type input "EGLF / FAB"
click at [1214, 902] on button "Save" at bounding box center [1234, 900] width 71 height 23
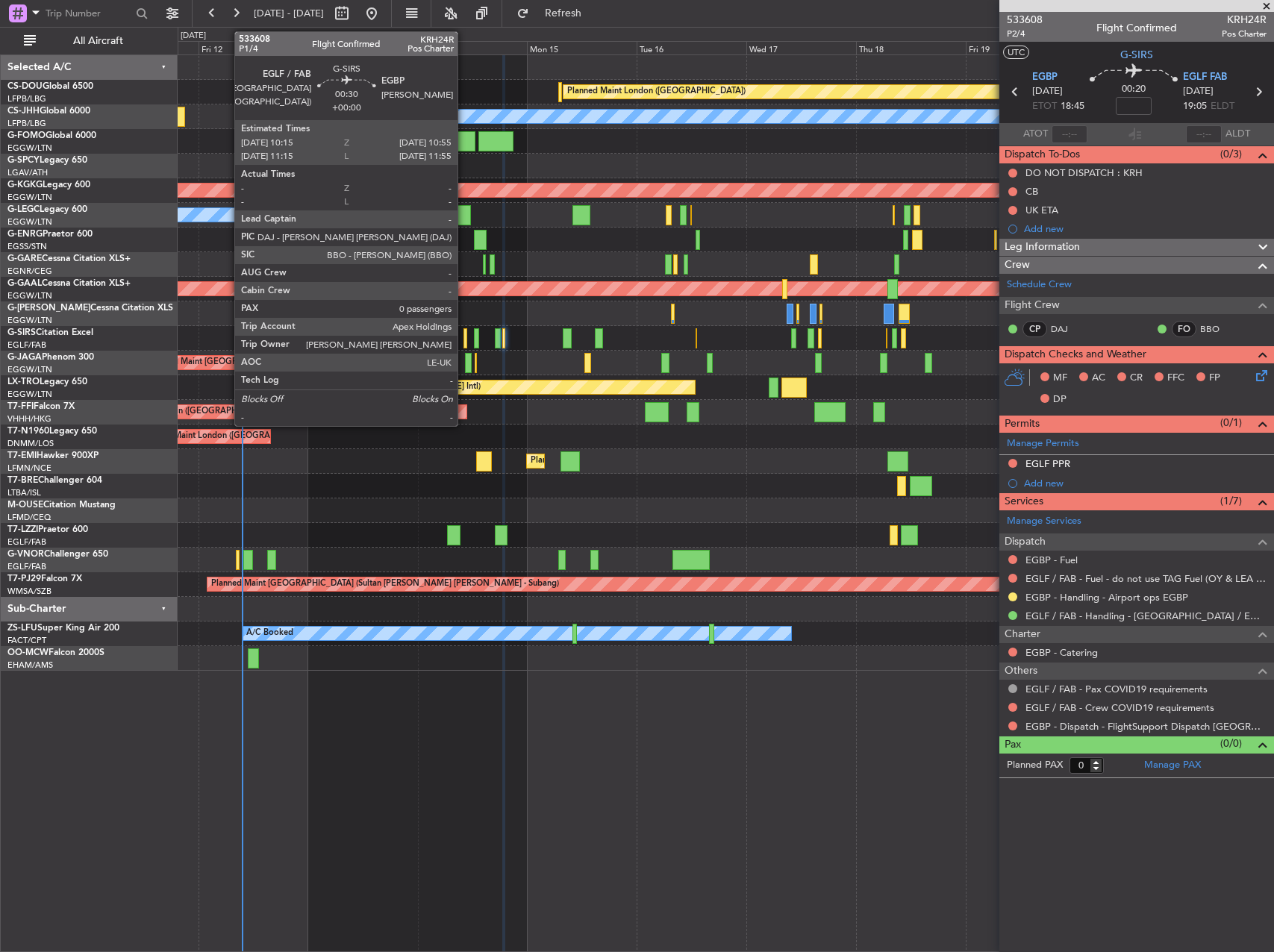
click at [464, 343] on div at bounding box center [465, 338] width 4 height 20
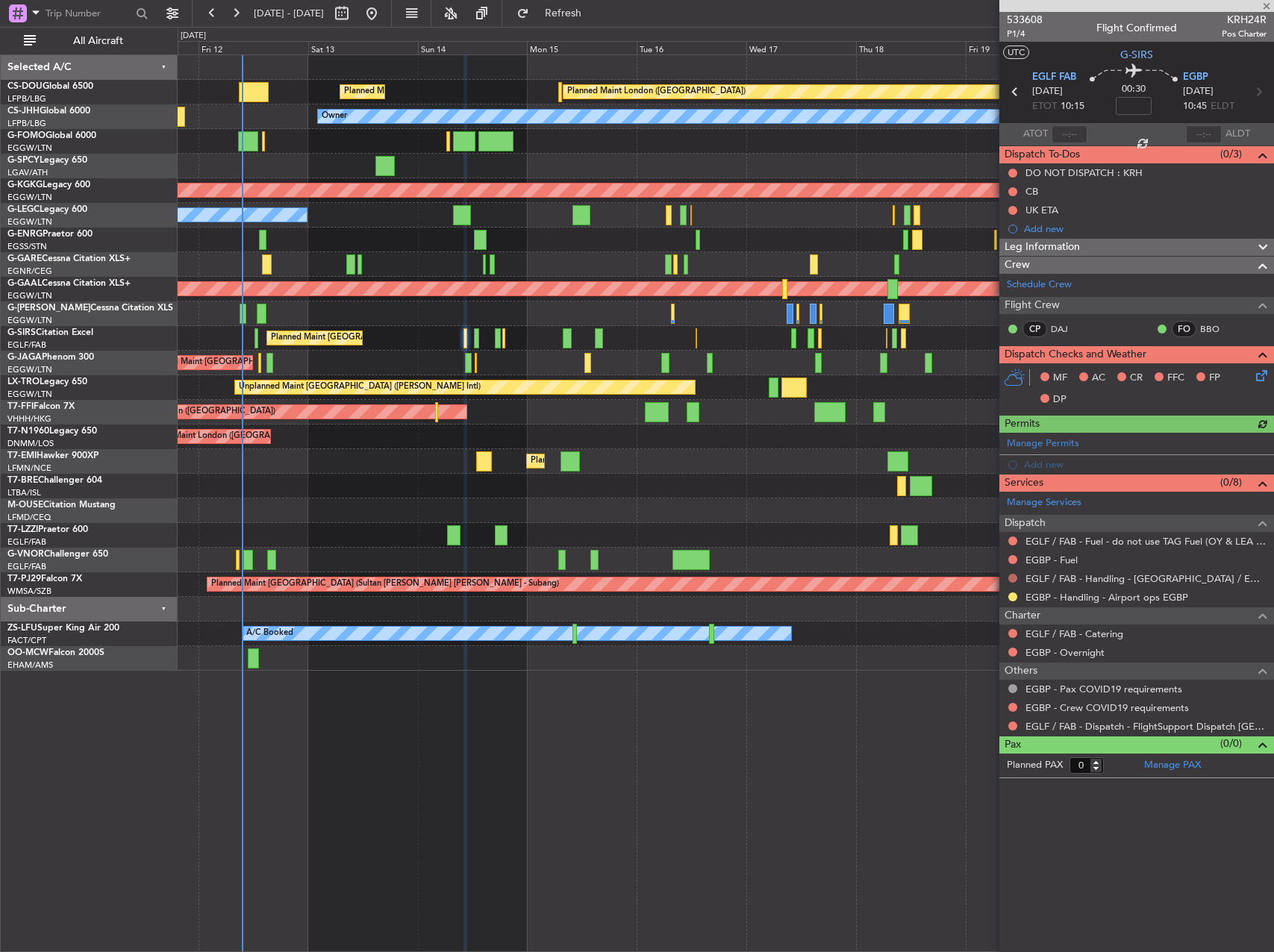
click at [1013, 579] on button at bounding box center [1013, 578] width 9 height 9
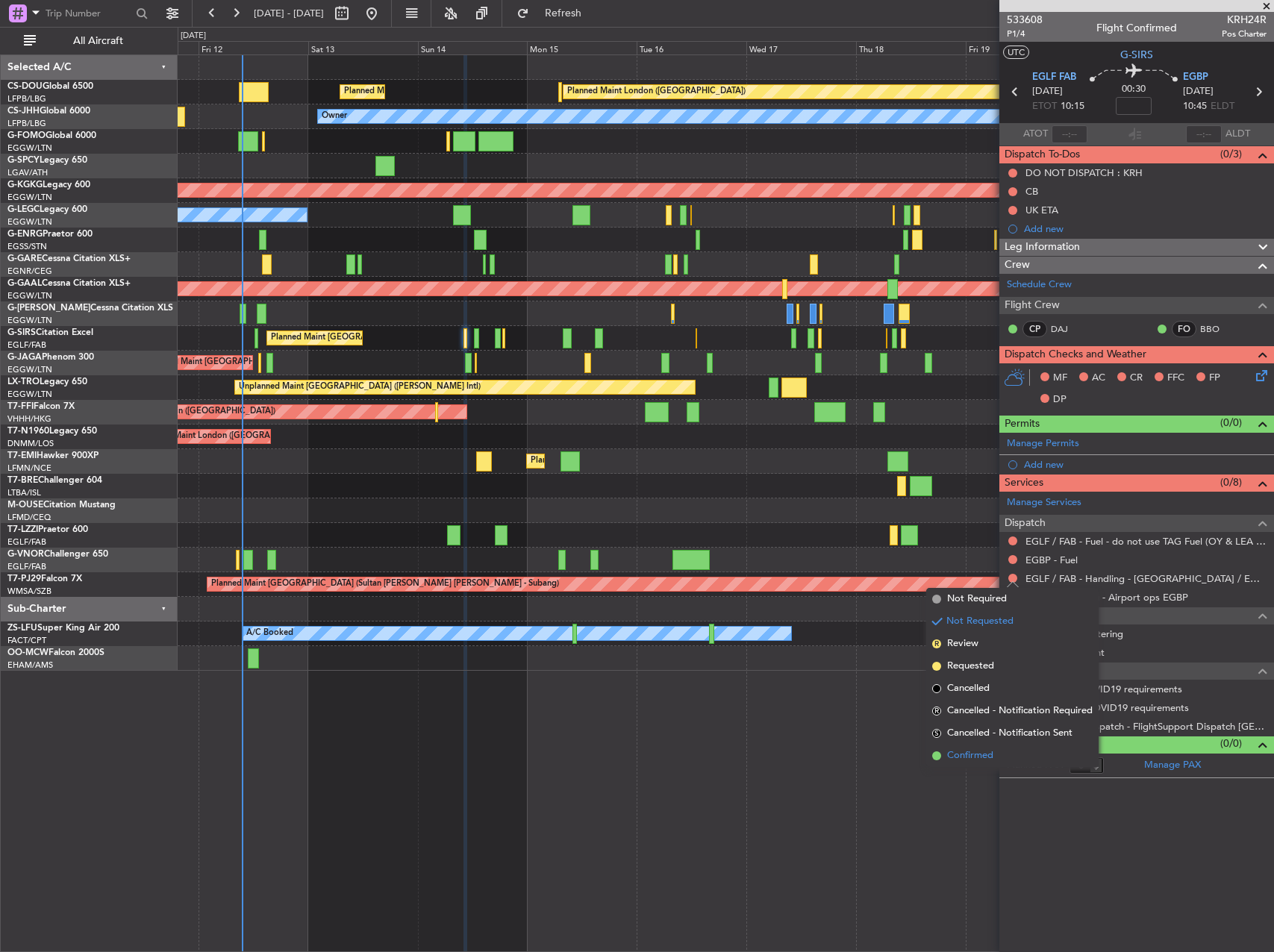
click at [962, 751] on span "Confirmed" at bounding box center [969, 755] width 46 height 15
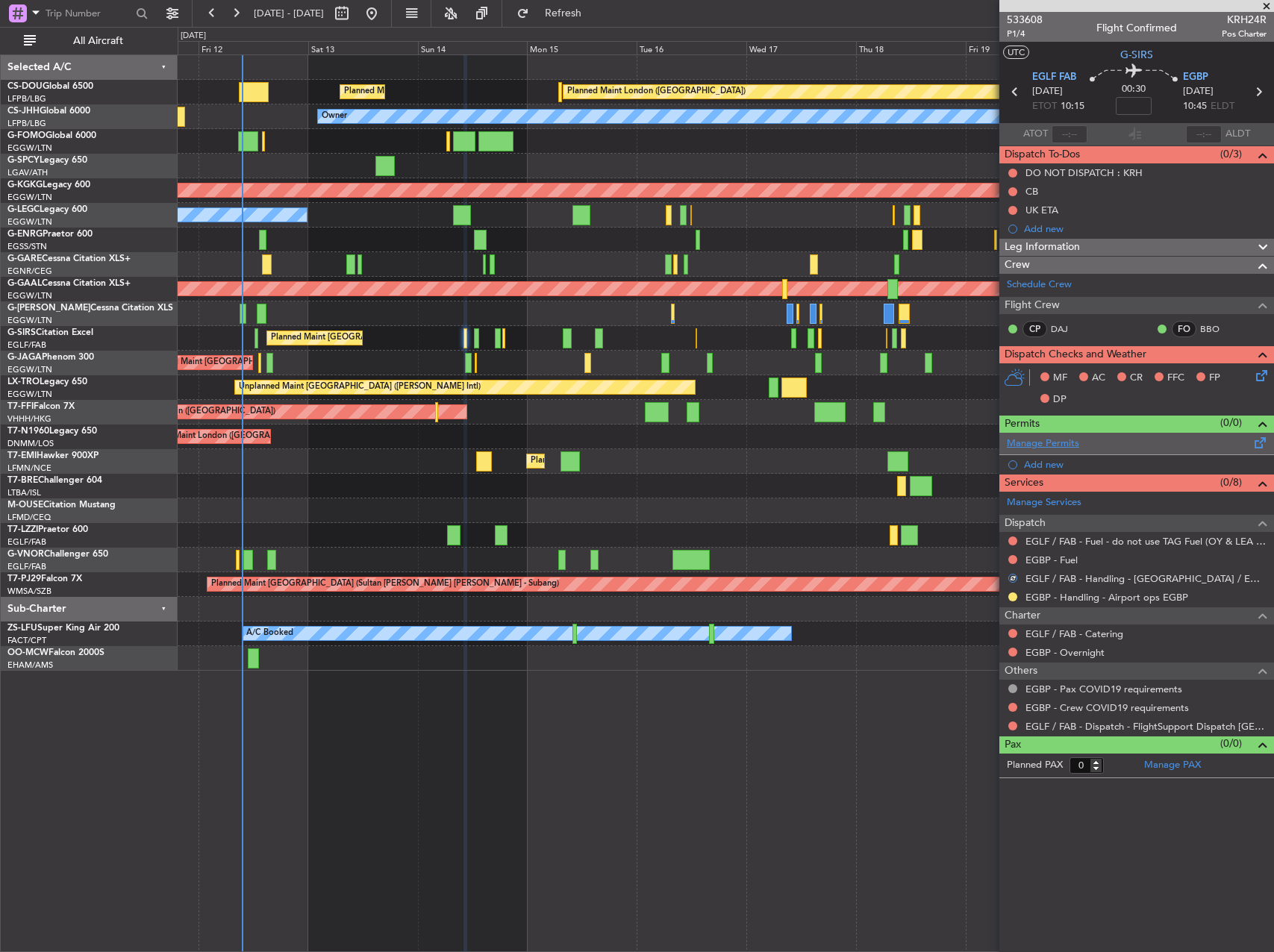
click at [1059, 445] on link "Manage Permits" at bounding box center [1043, 444] width 72 height 15
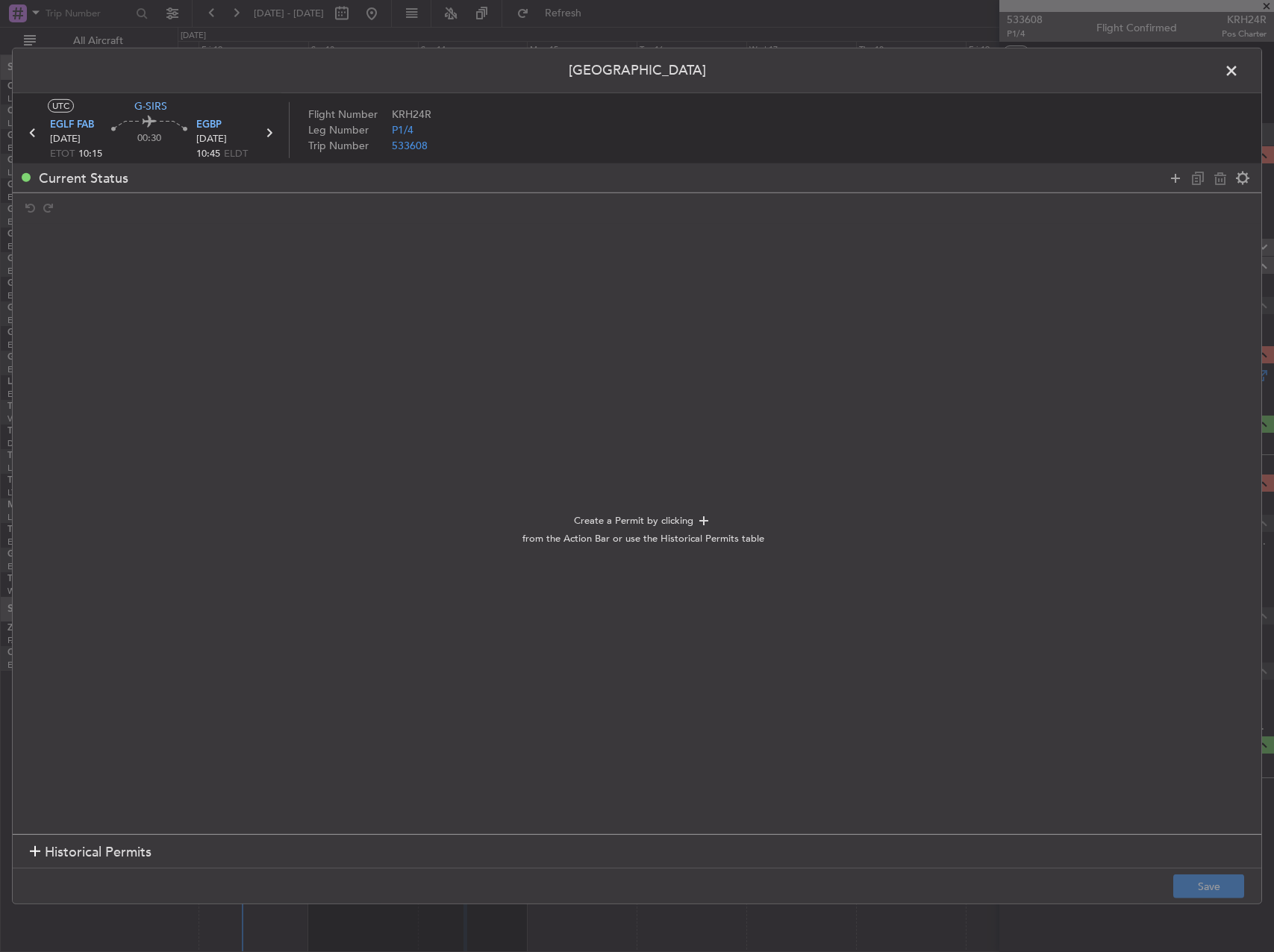
click at [1239, 69] on span at bounding box center [1239, 74] width 0 height 30
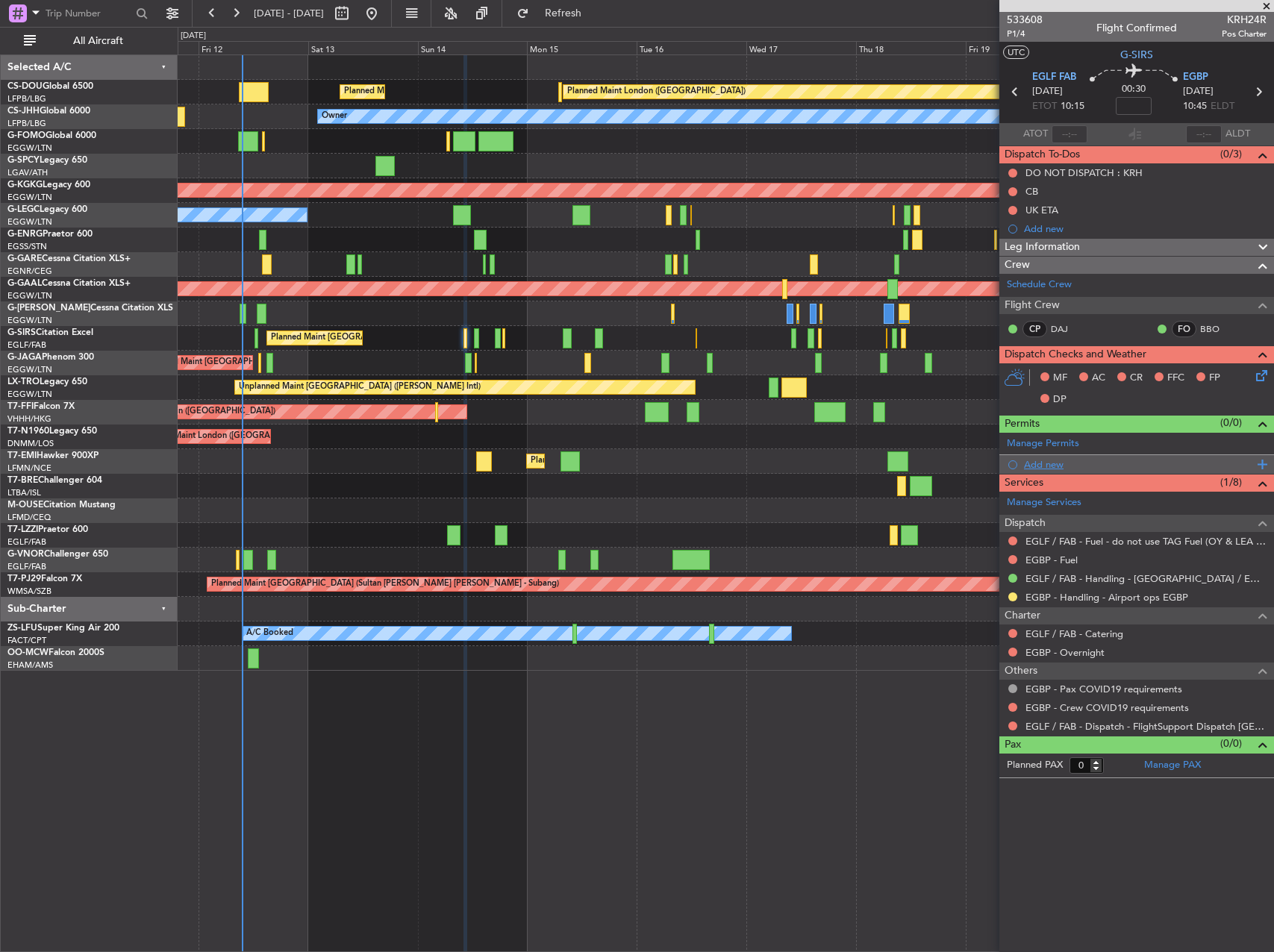
click at [1036, 458] on div "Add new" at bounding box center [1139, 464] width 229 height 13
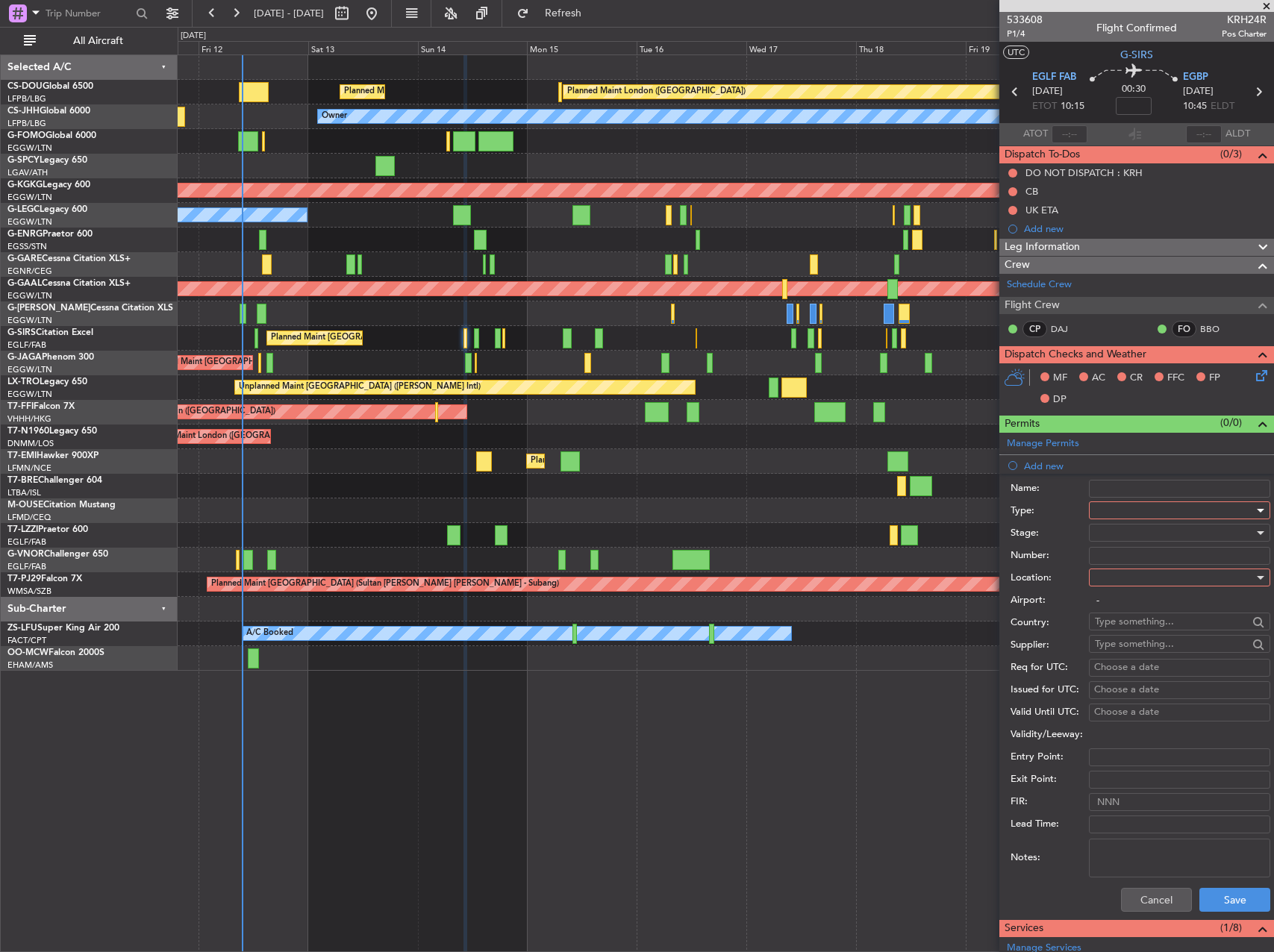
click at [1123, 502] on div at bounding box center [1174, 510] width 159 height 23
click at [1113, 575] on span "PPR" at bounding box center [1174, 584] width 157 height 23
click at [1130, 572] on div at bounding box center [1174, 577] width 159 height 23
click at [1121, 615] on span "Departure" at bounding box center [1174, 608] width 157 height 23
type input "EGLF / FAB"
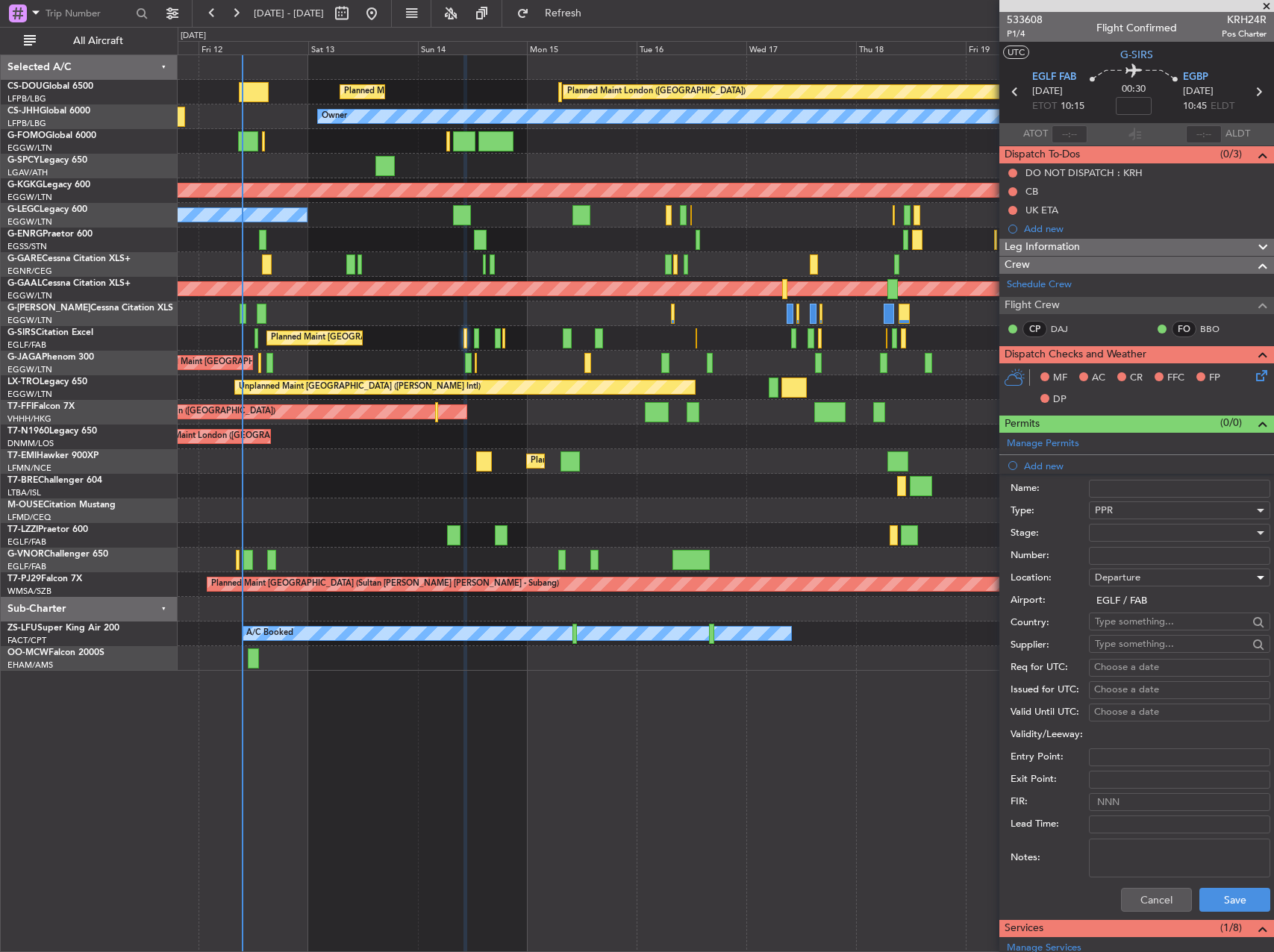
click at [1123, 556] on input "Number:" at bounding box center [1179, 556] width 181 height 18
click at [1137, 548] on input "Number:" at bounding box center [1179, 556] width 181 height 18
paste input "373207"
type input "373207"
click at [1206, 890] on button "Save" at bounding box center [1234, 900] width 71 height 23
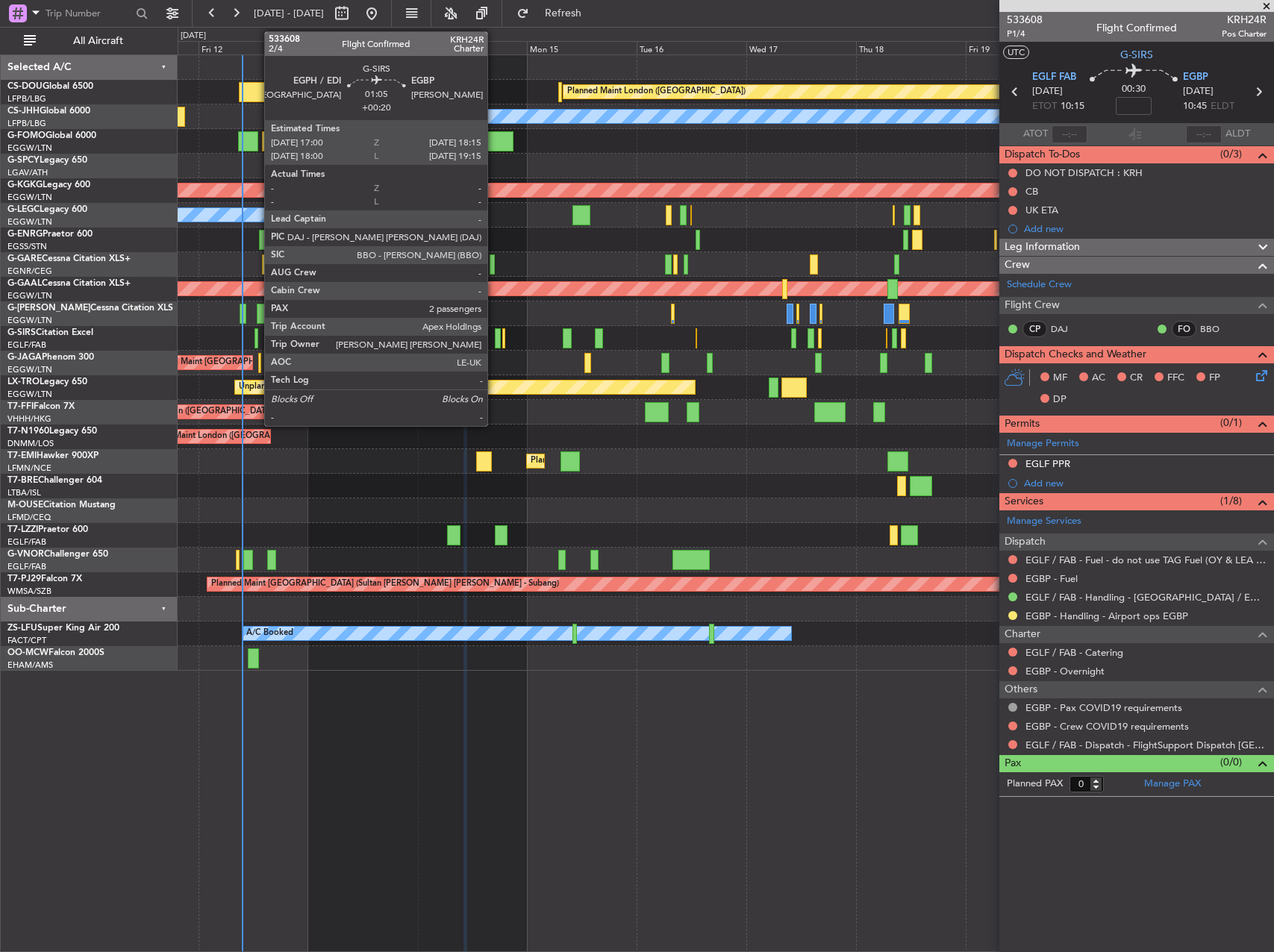
click at [495, 340] on div at bounding box center [498, 338] width 6 height 20
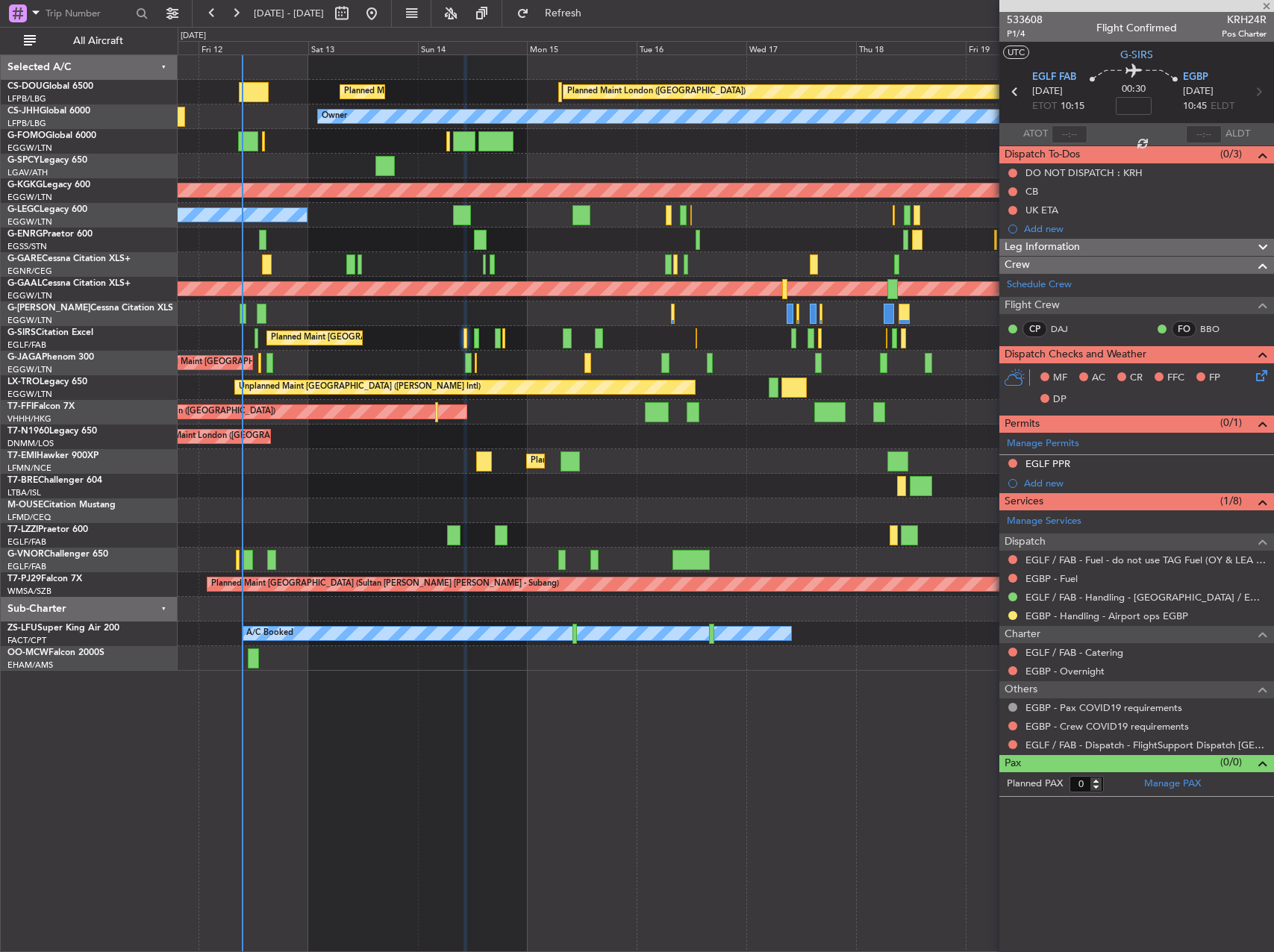
type input "+00:20"
type input "2"
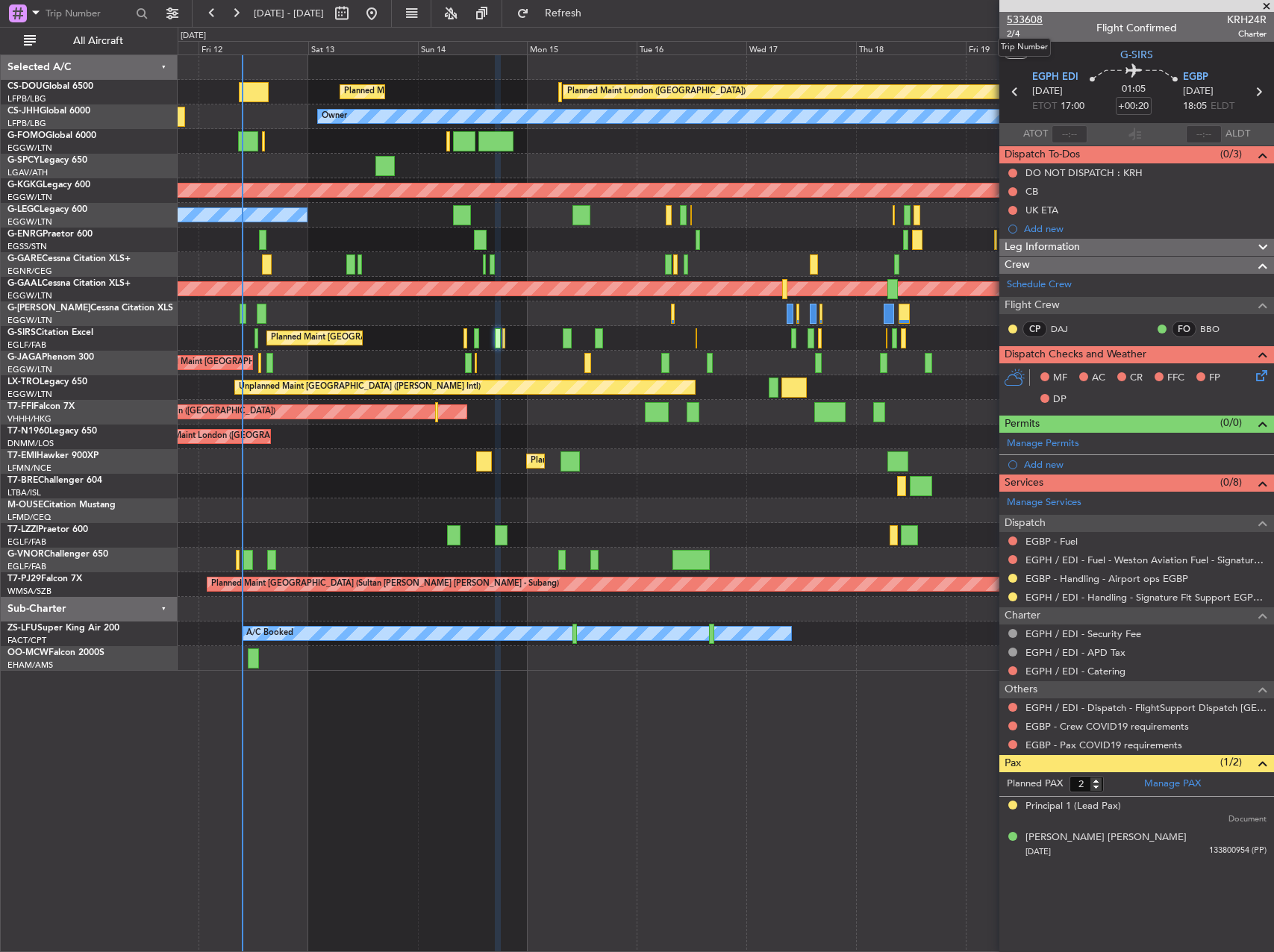
click at [1030, 16] on span "533608" at bounding box center [1025, 19] width 36 height 15
